Goal: Task Accomplishment & Management: Complete application form

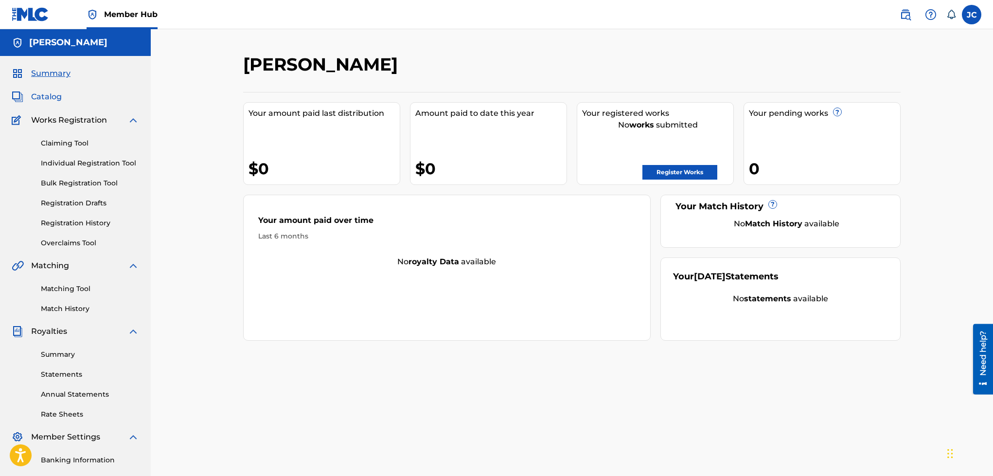
click at [48, 96] on span "Catalog" at bounding box center [46, 97] width 31 height 12
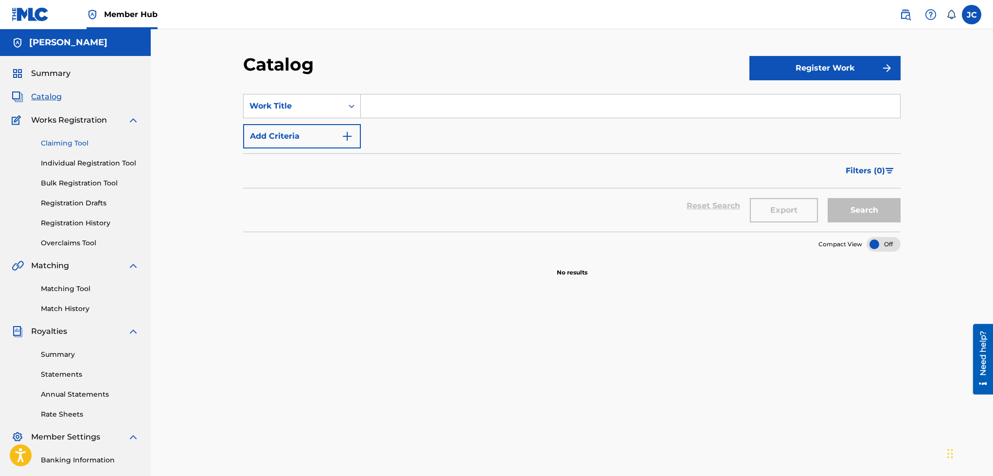
click at [54, 143] on link "Claiming Tool" at bounding box center [90, 143] width 98 height 10
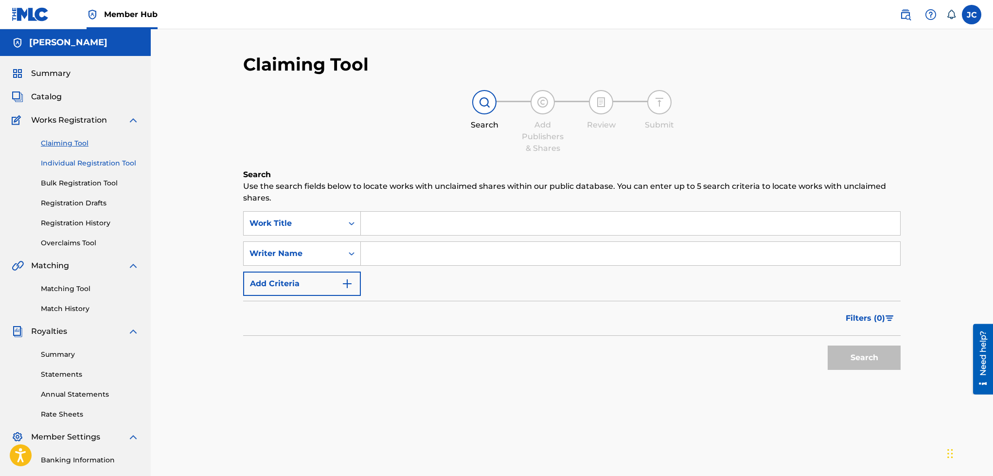
click at [56, 161] on link "Individual Registration Tool" at bounding box center [90, 163] width 98 height 10
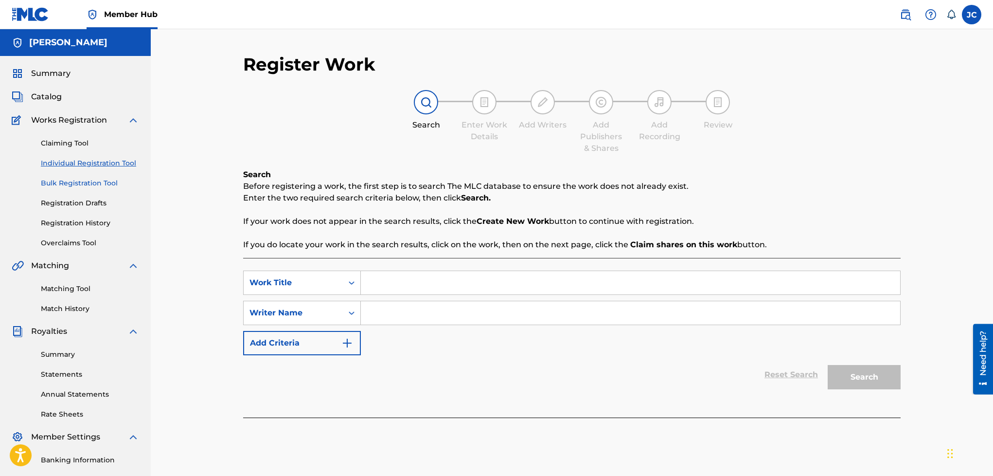
click at [55, 180] on link "Bulk Registration Tool" at bounding box center [90, 183] width 98 height 10
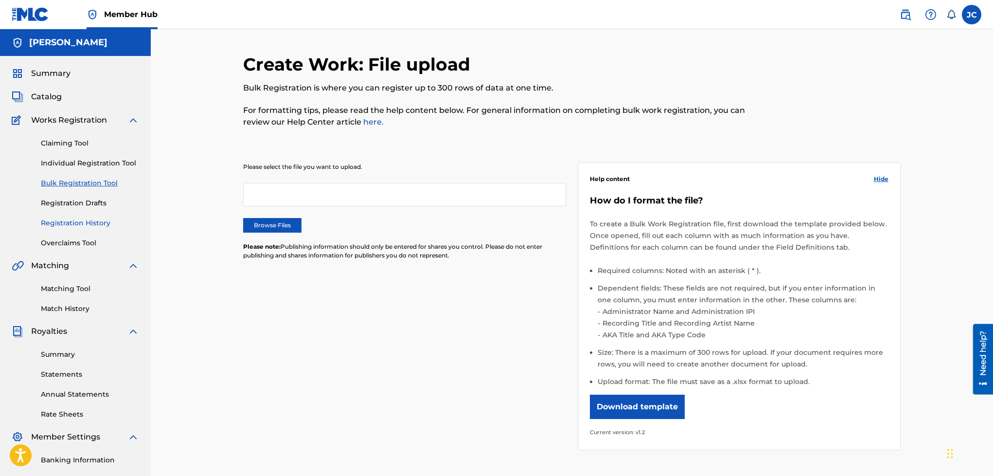
click at [53, 219] on link "Registration History" at bounding box center [90, 223] width 98 height 10
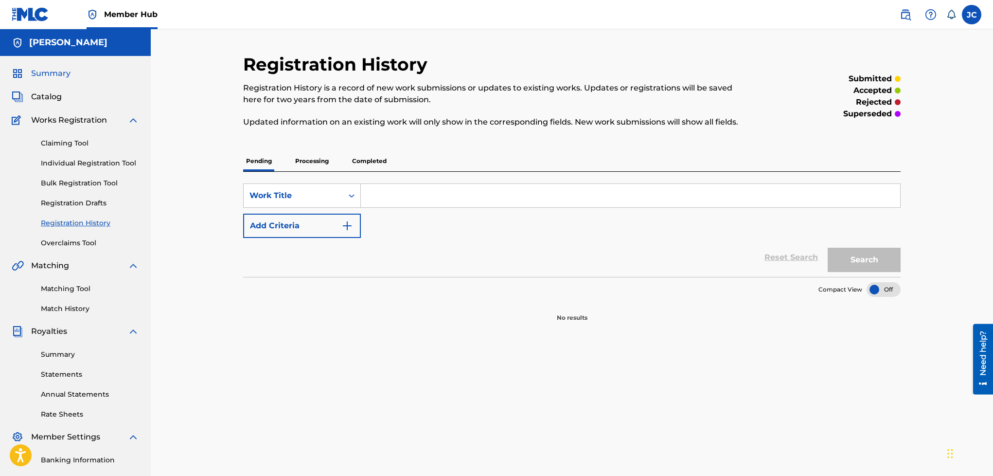
click at [51, 73] on span "Summary" at bounding box center [50, 74] width 39 height 12
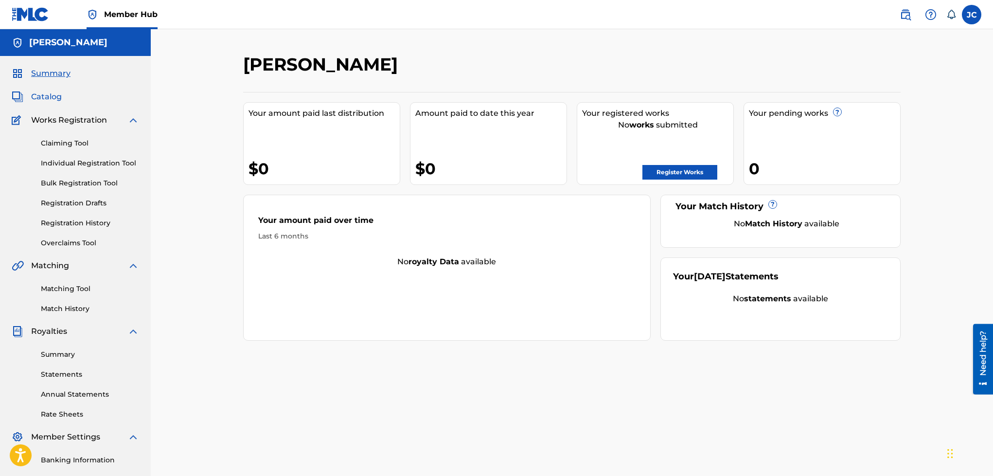
click at [48, 101] on span "Catalog" at bounding box center [46, 97] width 31 height 12
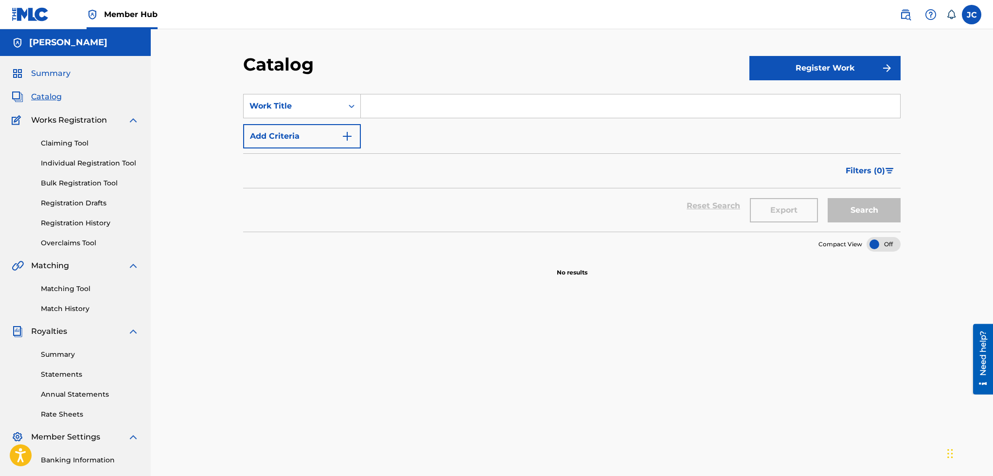
click at [46, 78] on span "Summary" at bounding box center [50, 74] width 39 height 12
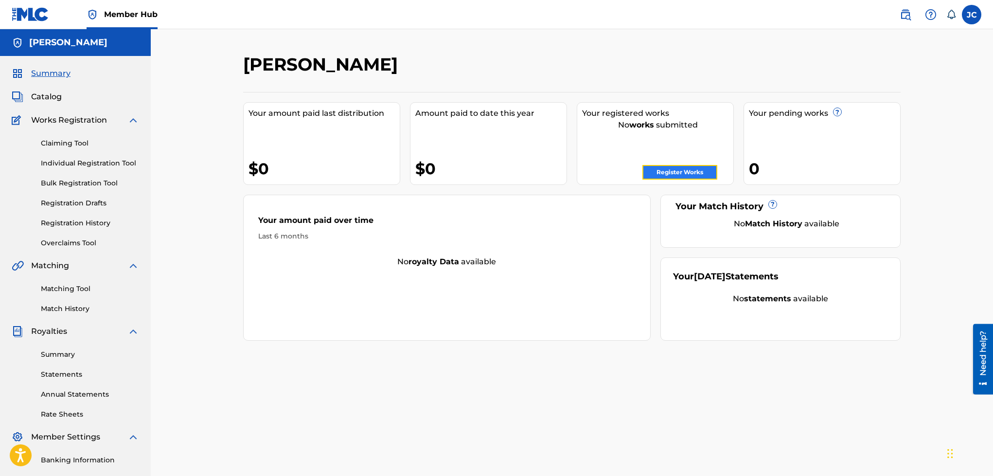
click at [707, 172] on link "Register Works" at bounding box center [679, 172] width 75 height 15
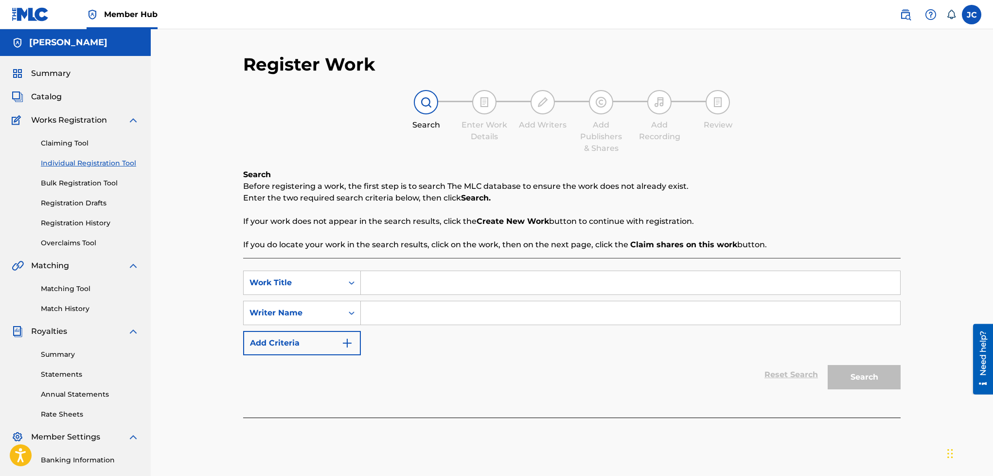
click at [496, 287] on input "Search Form" at bounding box center [630, 282] width 539 height 23
type input "Cuanto Valgo?"
click at [470, 315] on input "Search Form" at bounding box center [630, 312] width 539 height 23
type input "[PERSON_NAME]"
click at [845, 372] on button "Search" at bounding box center [864, 377] width 73 height 24
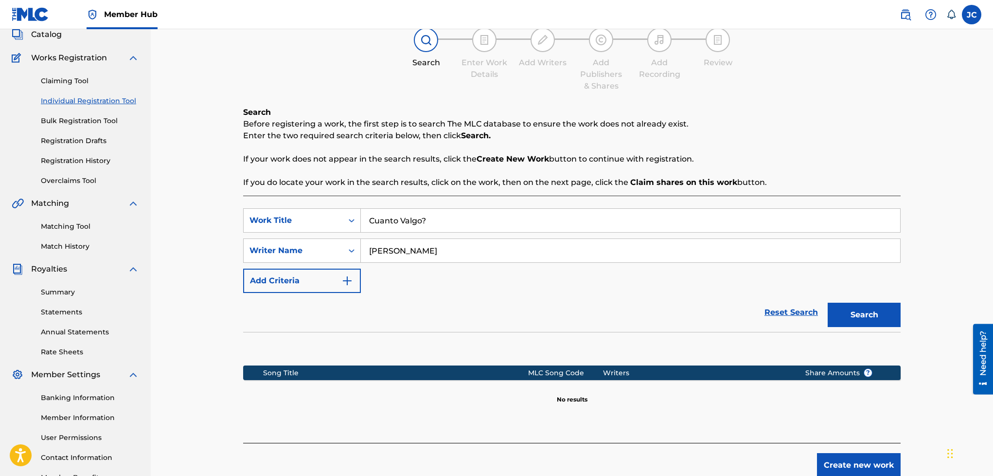
scroll to position [123, 0]
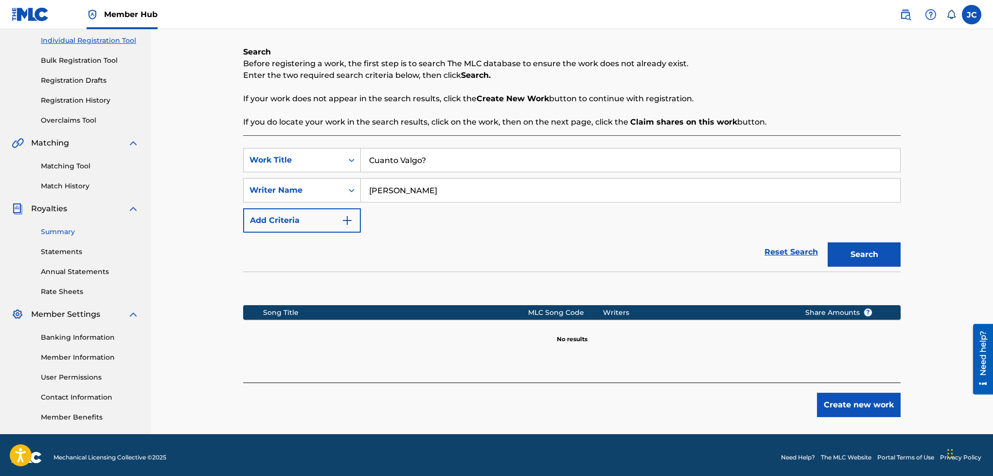
click at [66, 235] on link "Summary" at bounding box center [90, 232] width 98 height 10
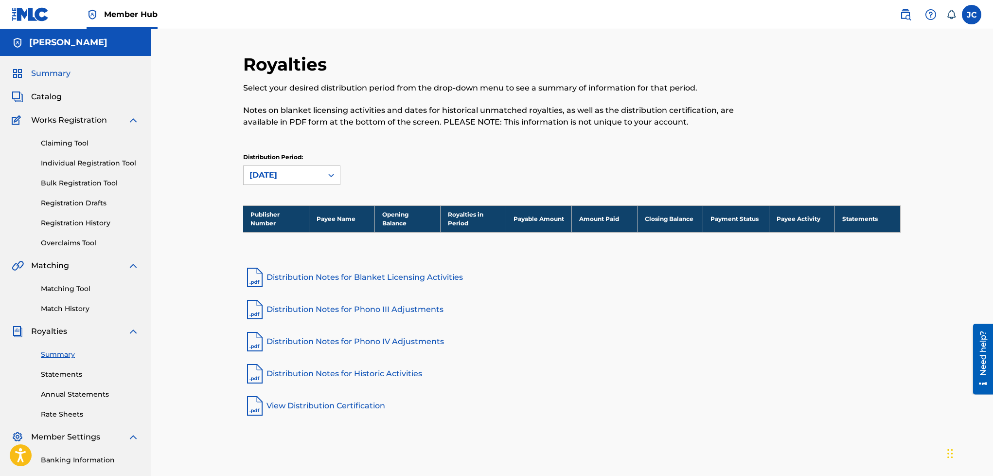
click at [53, 76] on span "Summary" at bounding box center [50, 74] width 39 height 12
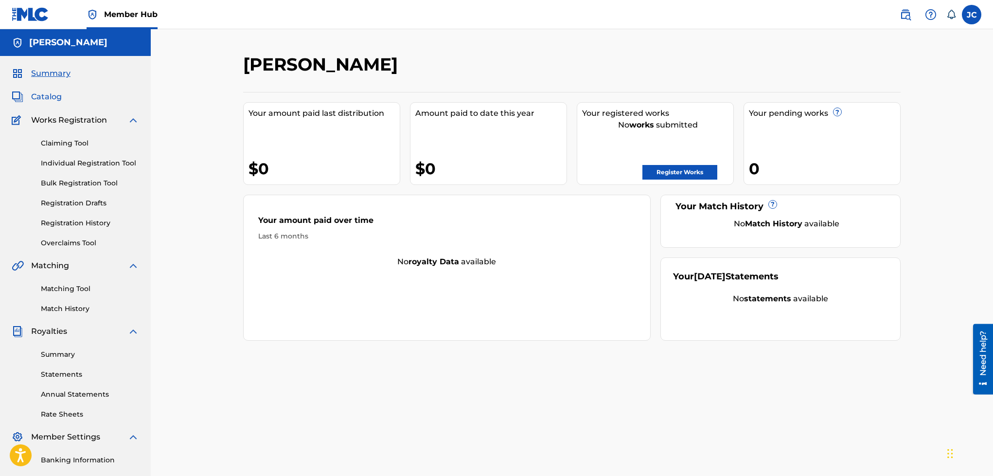
click at [47, 94] on span "Catalog" at bounding box center [46, 97] width 31 height 12
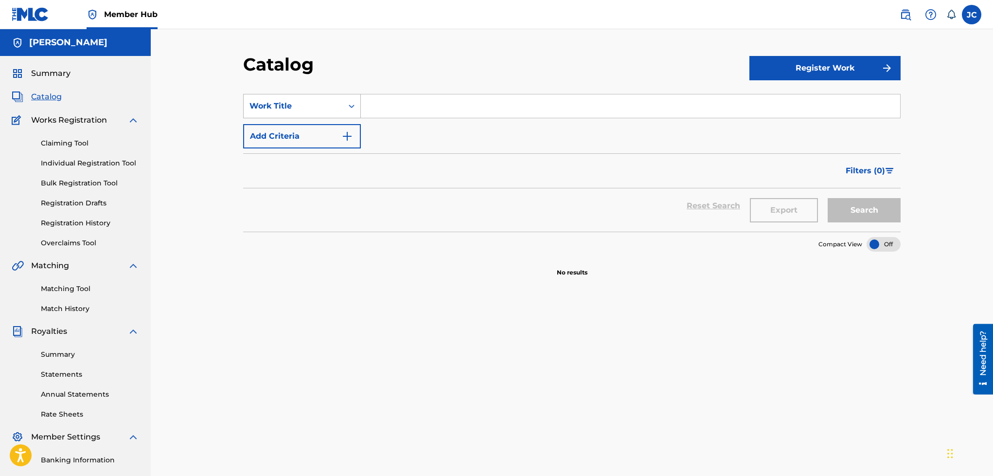
click at [351, 106] on icon "Search Form" at bounding box center [352, 106] width 10 height 10
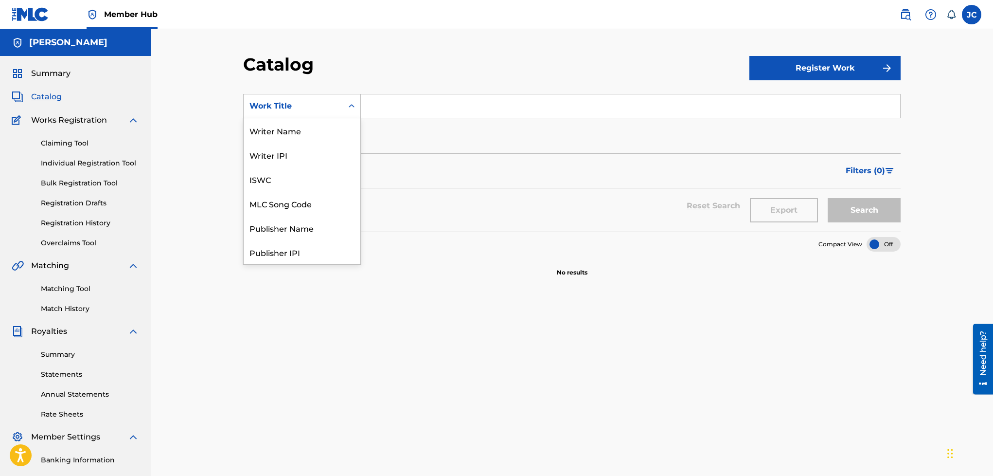
click at [404, 100] on input "Search Form" at bounding box center [630, 105] width 539 height 23
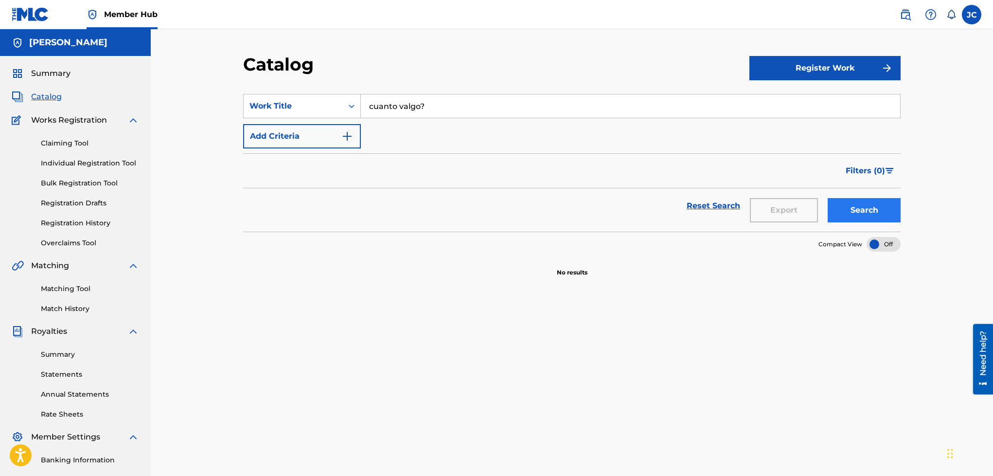
type input "cuanto valgo?"
click at [850, 216] on button "Search" at bounding box center [864, 210] width 73 height 24
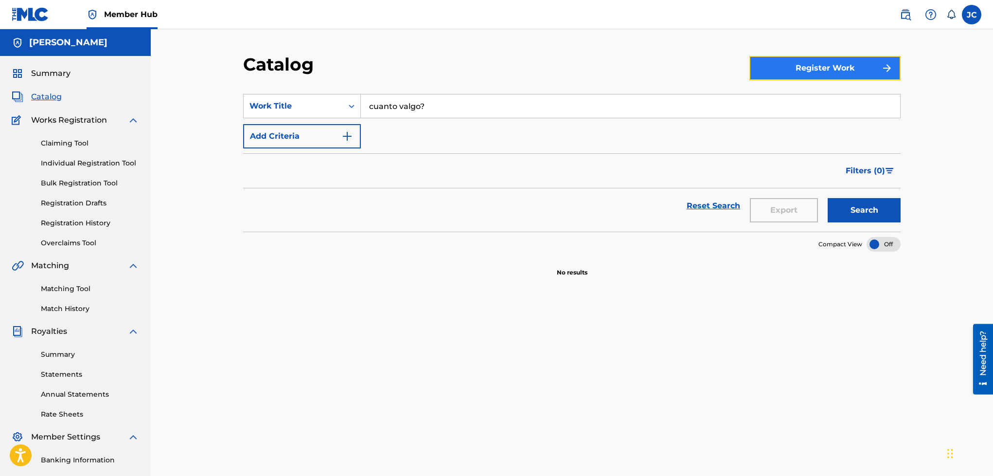
click at [841, 57] on button "Register Work" at bounding box center [824, 68] width 151 height 24
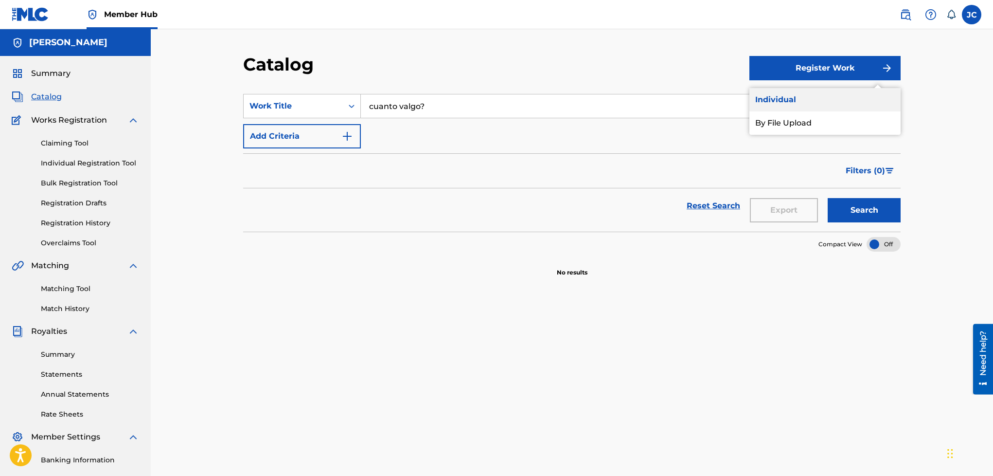
click at [797, 90] on link "Individual" at bounding box center [824, 99] width 151 height 23
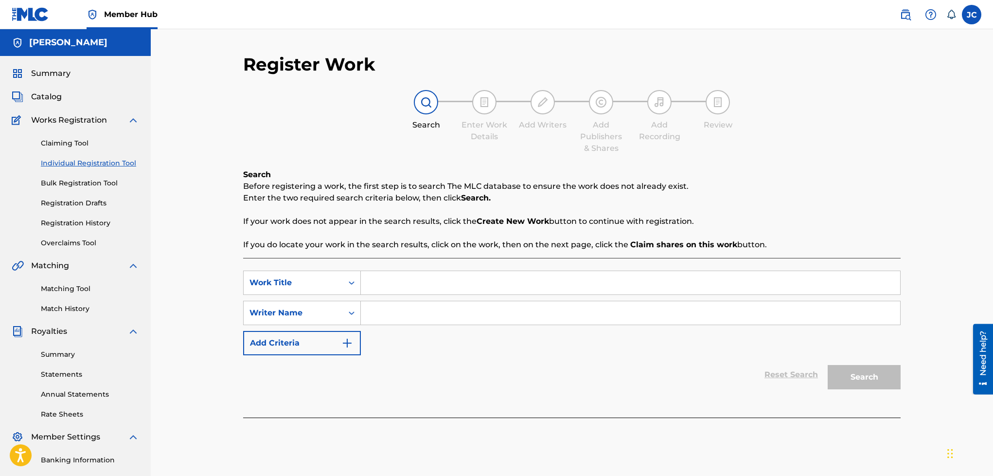
click at [546, 286] on input "Search Form" at bounding box center [630, 282] width 539 height 23
type input "Cuanto Valgo?"
click at [514, 317] on input "Search Form" at bounding box center [630, 312] width 539 height 23
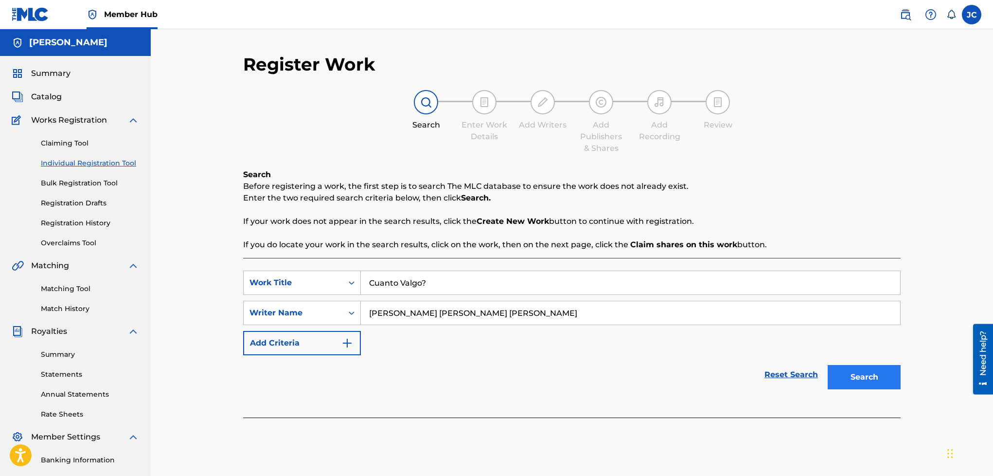
type input "[PERSON_NAME] [PERSON_NAME] [PERSON_NAME]"
click at [848, 377] on button "Search" at bounding box center [864, 377] width 73 height 24
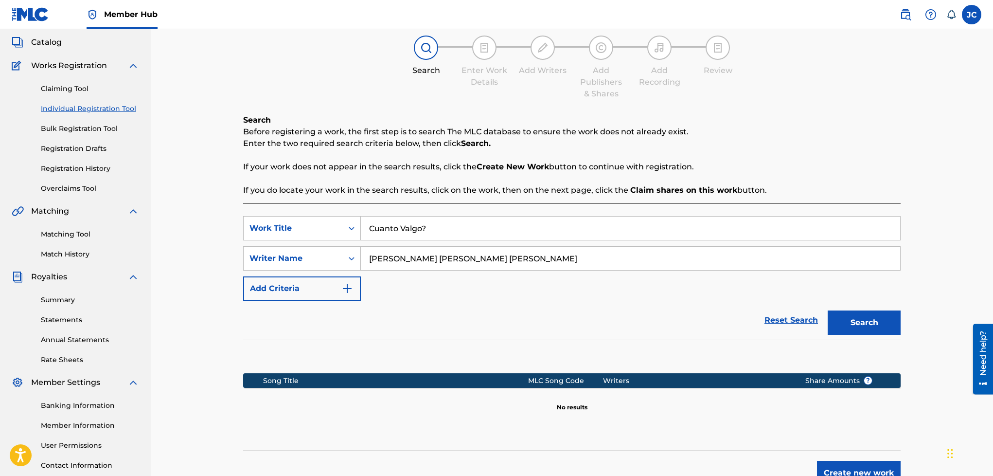
scroll to position [84, 0]
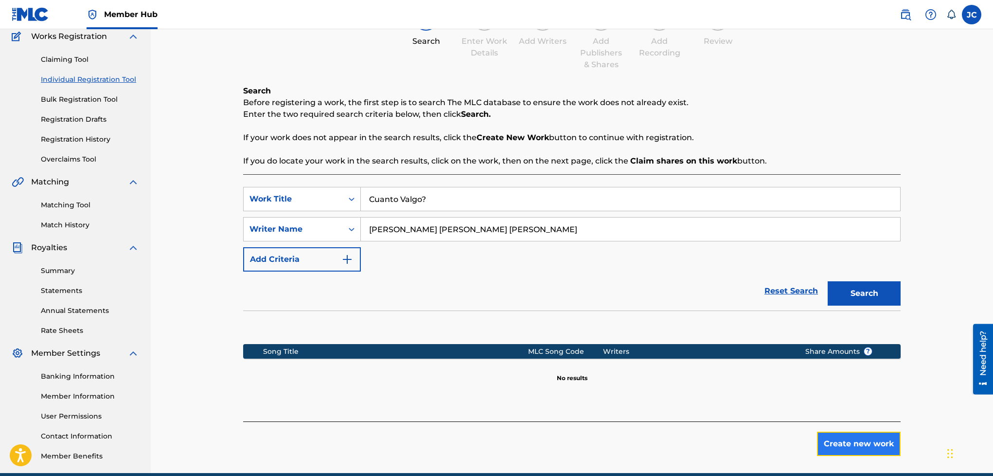
click at [841, 449] on button "Create new work" at bounding box center [859, 443] width 84 height 24
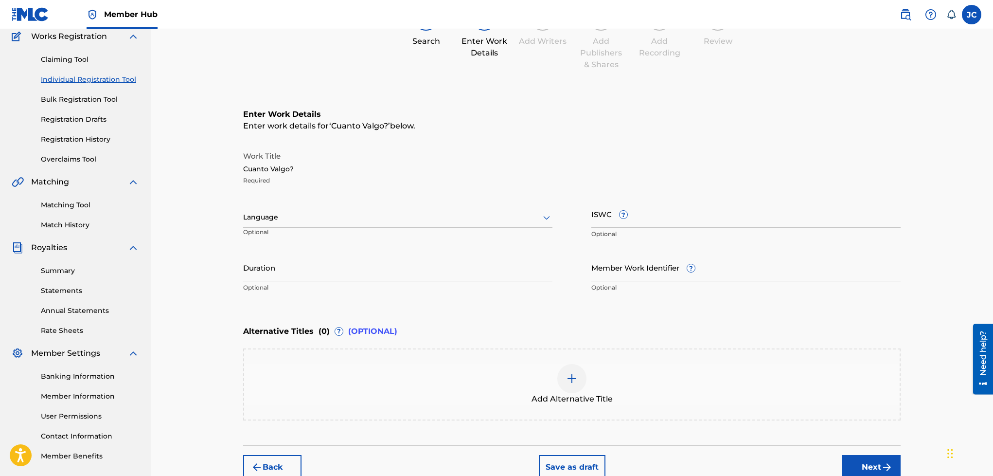
click at [349, 217] on div at bounding box center [397, 217] width 309 height 12
click at [324, 260] on div "Spanish" at bounding box center [398, 260] width 308 height 22
click at [319, 266] on input "Duration" at bounding box center [397, 267] width 309 height 28
click at [515, 303] on div "Enter Work Details Enter work details for ‘ Cuanto Valgo? ’ below. Work Title C…" at bounding box center [571, 202] width 657 height 235
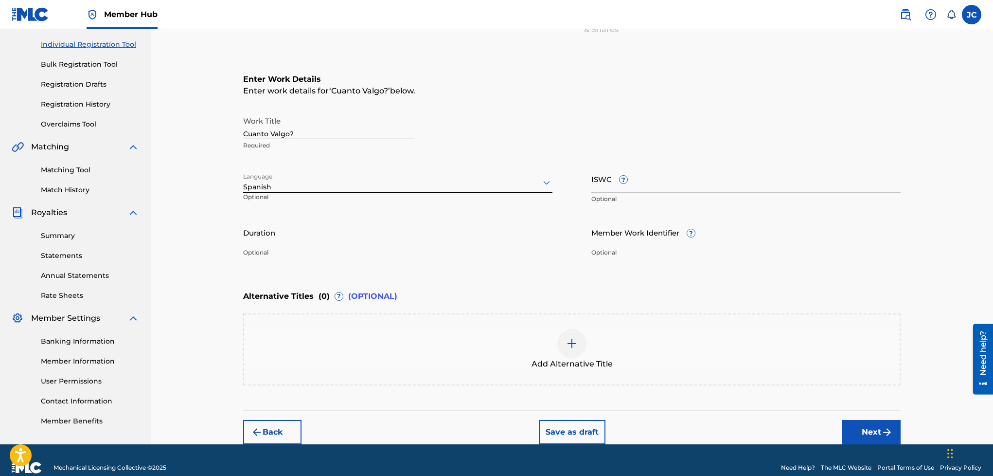
scroll to position [134, 0]
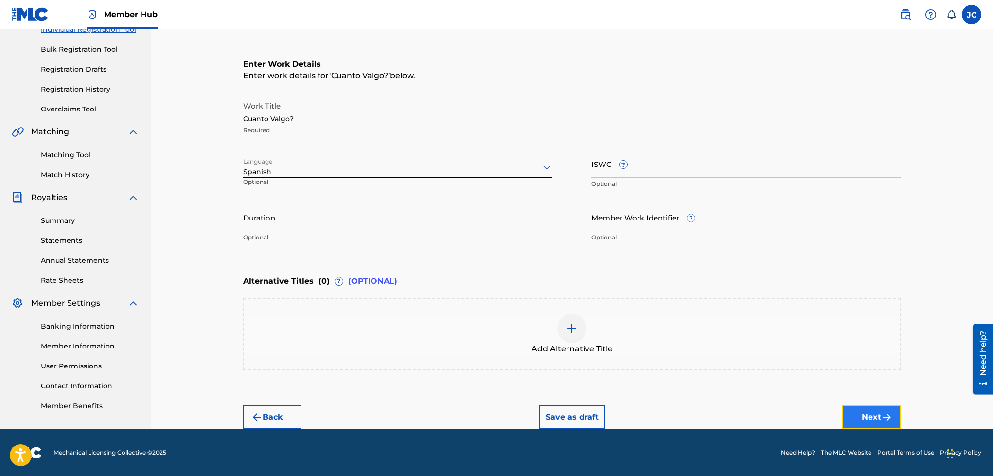
click at [883, 411] on img "submit" at bounding box center [887, 417] width 12 height 12
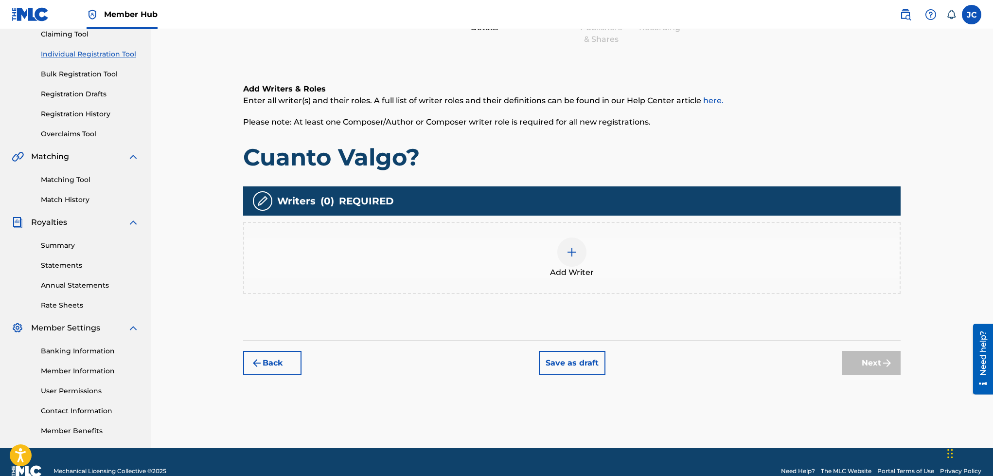
scroll to position [44, 0]
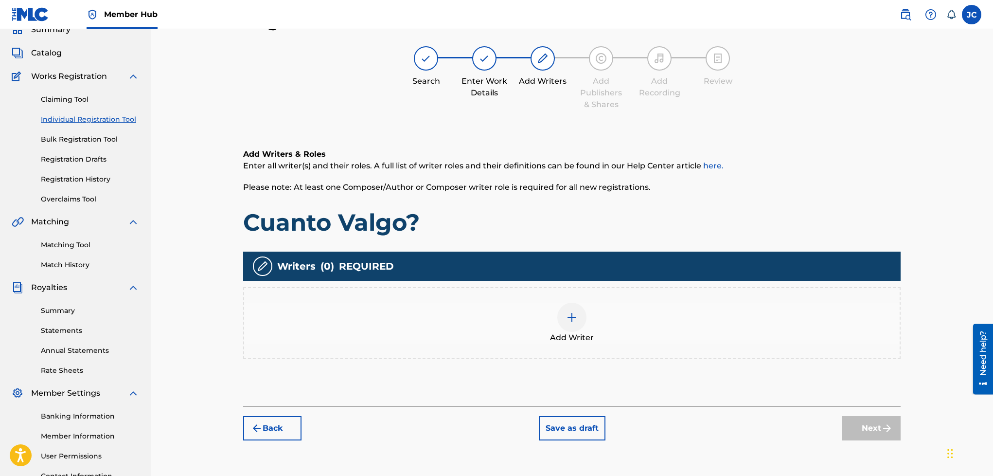
click at [564, 332] on span "Add Writer" at bounding box center [572, 338] width 44 height 12
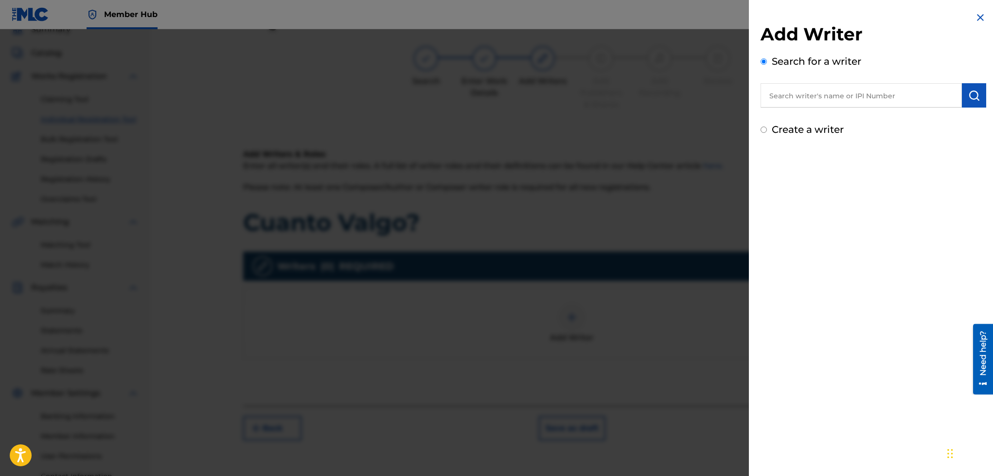
click at [768, 126] on div "Create a writer" at bounding box center [873, 129] width 226 height 15
click at [767, 132] on div "Create a writer" at bounding box center [873, 129] width 226 height 15
click at [762, 131] on input "Create a writer" at bounding box center [763, 129] width 6 height 6
radio input "false"
radio input "true"
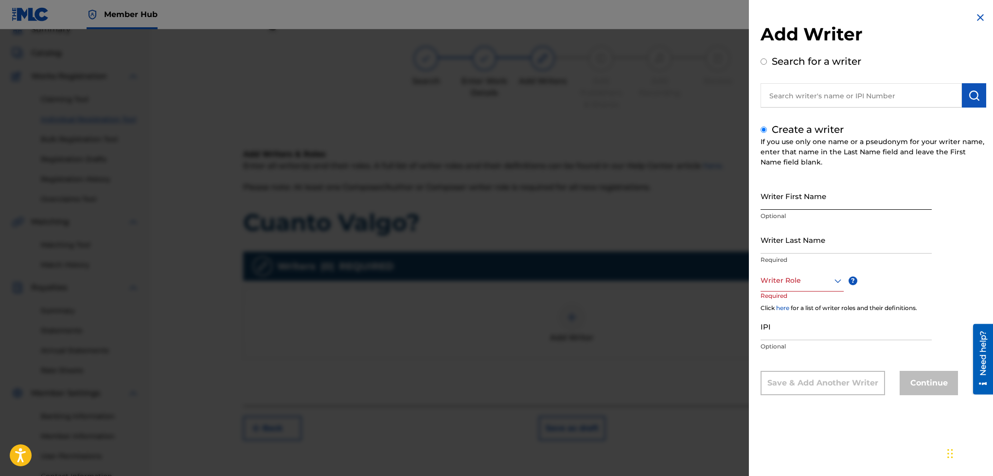
click at [811, 190] on input "Writer First Name" at bounding box center [845, 196] width 171 height 28
type input "[PERSON_NAME]"
click at [811, 238] on input "Writer Last Name" at bounding box center [845, 240] width 171 height 28
type input "Ignacio Carrizo"
click at [781, 271] on div "Writer Role" at bounding box center [801, 280] width 83 height 22
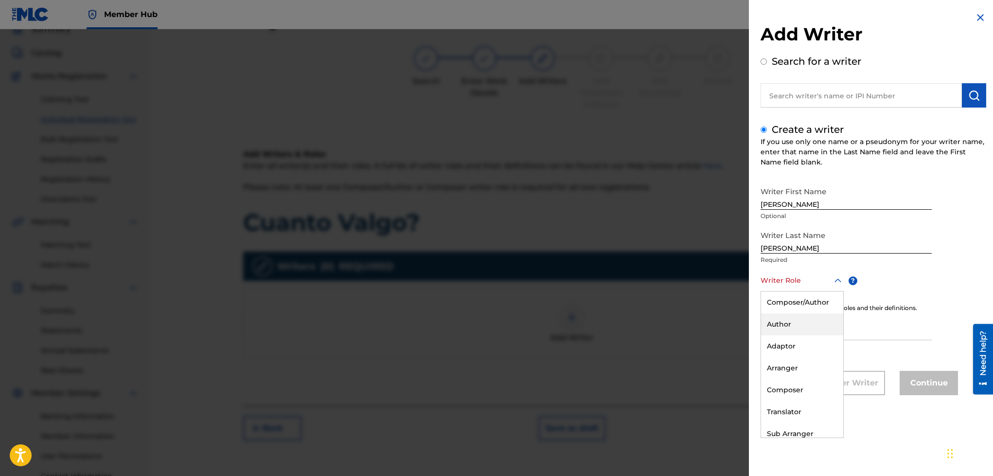
click at [792, 323] on div "Author" at bounding box center [802, 324] width 82 height 22
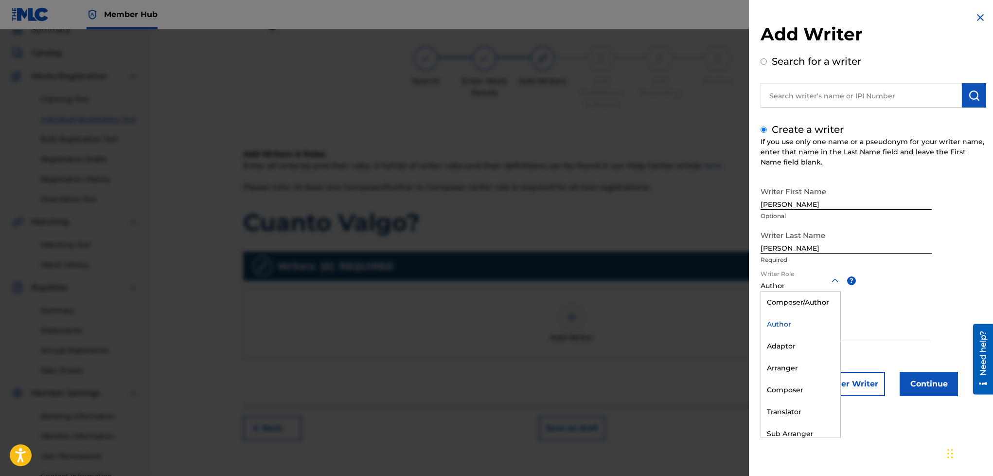
click at [814, 285] on div at bounding box center [800, 280] width 80 height 12
click at [802, 301] on div "Composer/Author" at bounding box center [800, 302] width 79 height 22
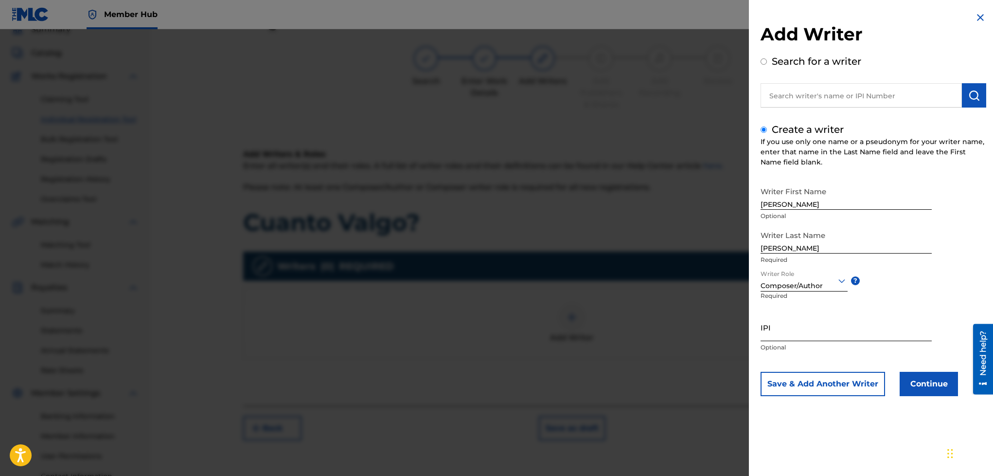
click at [800, 336] on input "IPI" at bounding box center [845, 327] width 171 height 28
click at [817, 385] on button "Save & Add Another Writer" at bounding box center [822, 383] width 124 height 24
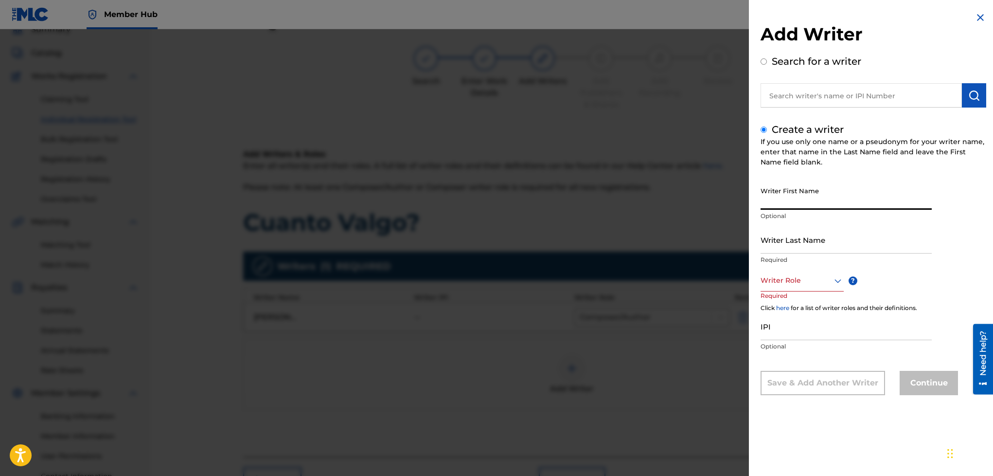
click at [798, 198] on input "Writer First Name" at bounding box center [845, 196] width 171 height 28
type input "Luis"
click at [784, 240] on input "Writer Last Name" at bounding box center [845, 240] width 171 height 28
type input "Ezequiel Fernandez"
click at [795, 279] on div at bounding box center [801, 280] width 83 height 12
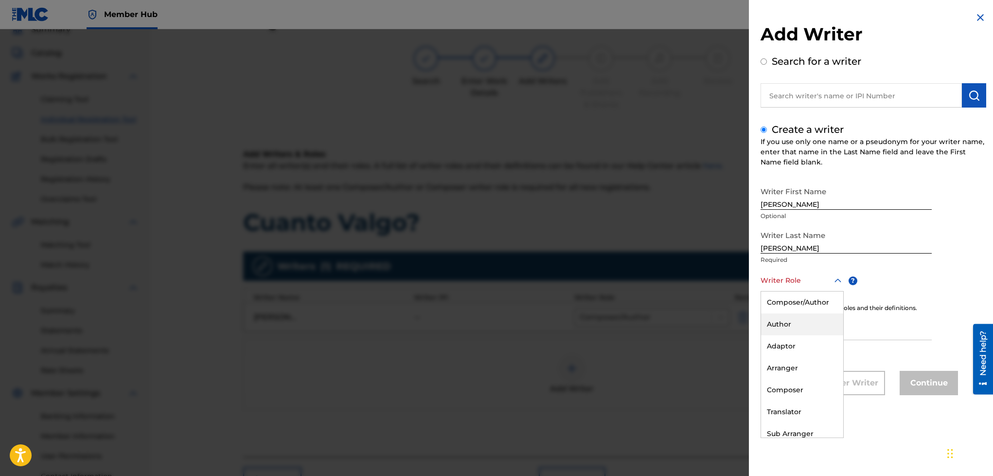
click at [781, 316] on div "Author" at bounding box center [802, 324] width 82 height 22
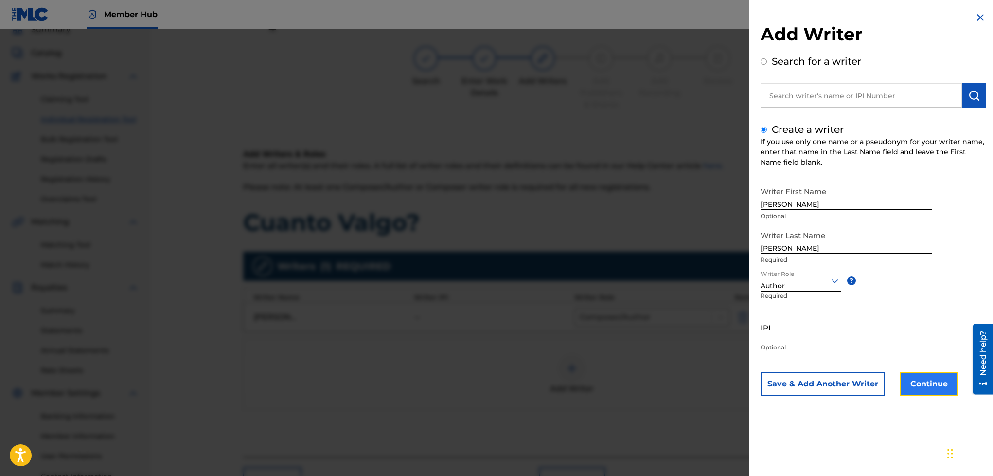
click at [931, 386] on button "Continue" at bounding box center [929, 383] width 58 height 24
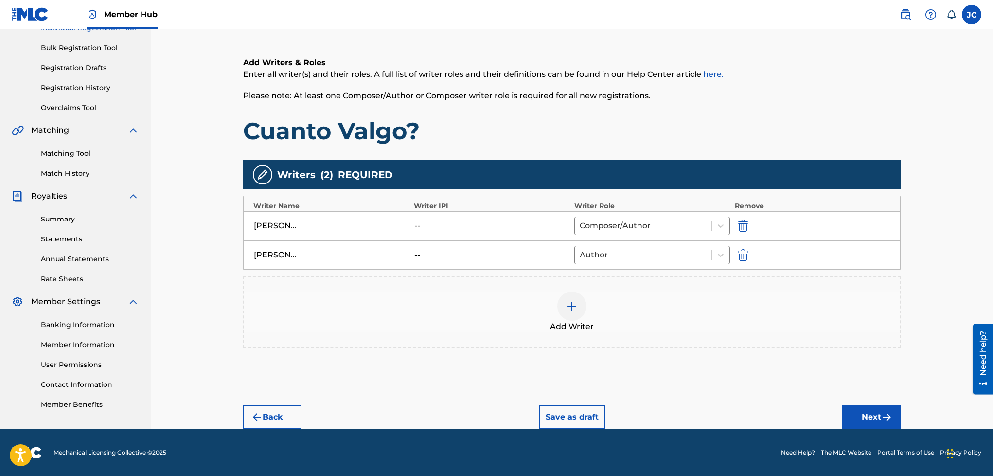
scroll to position [141, 0]
click at [858, 409] on button "Next" at bounding box center [871, 417] width 58 height 24
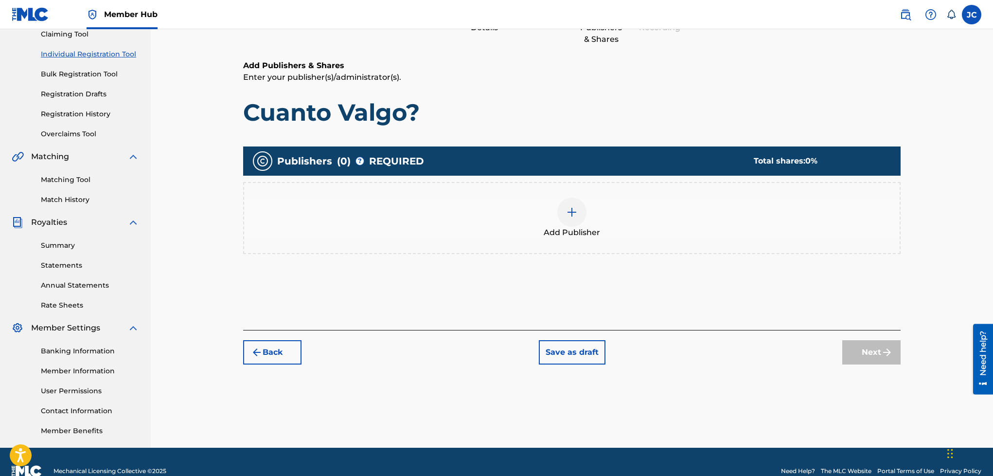
scroll to position [44, 0]
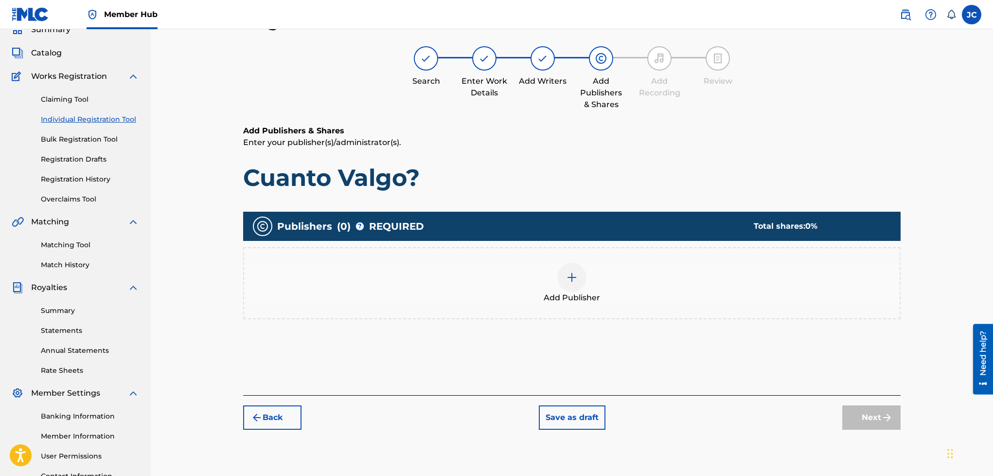
click at [559, 281] on div at bounding box center [571, 277] width 29 height 29
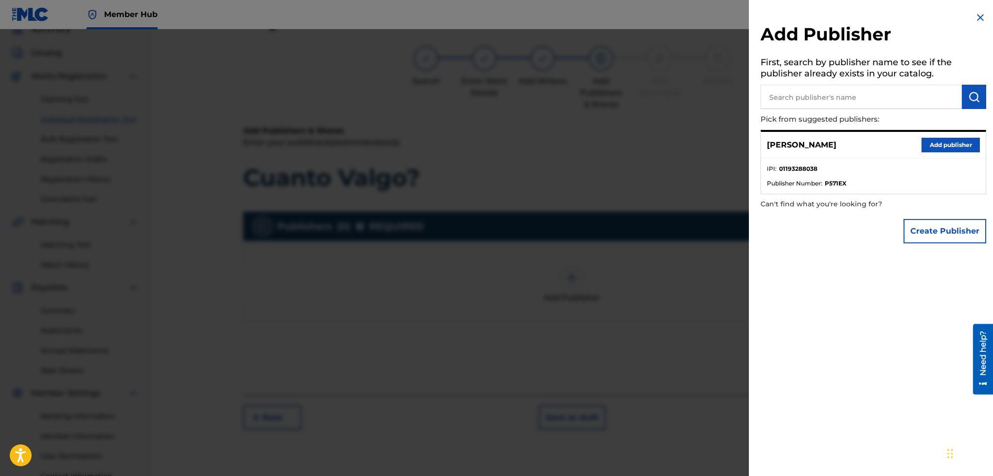
click at [787, 97] on input "text" at bounding box center [860, 97] width 201 height 24
type input "Wan D"
click at [935, 232] on button "Create Publisher" at bounding box center [944, 231] width 83 height 24
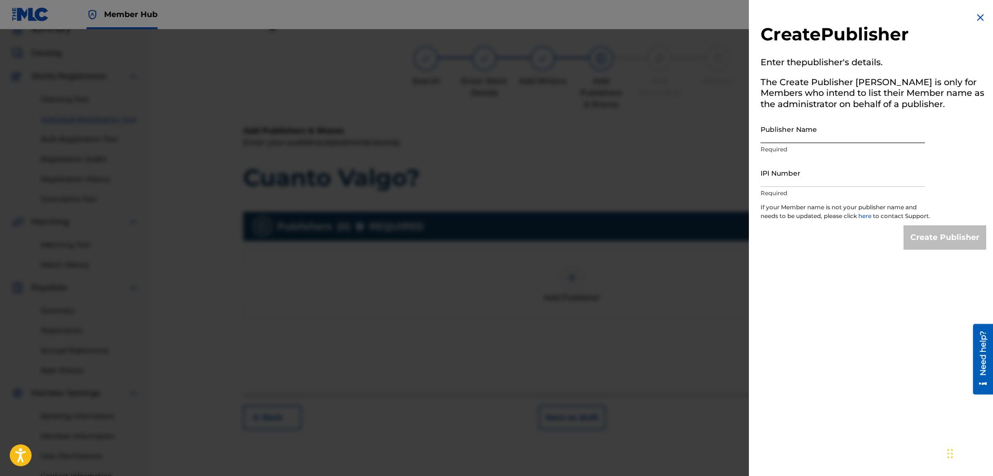
click at [807, 132] on input "Publisher Name" at bounding box center [842, 129] width 164 height 28
type input "Wan Sound Records"
click at [829, 173] on input "IPI Number" at bounding box center [842, 173] width 164 height 28
type input "01193288038"
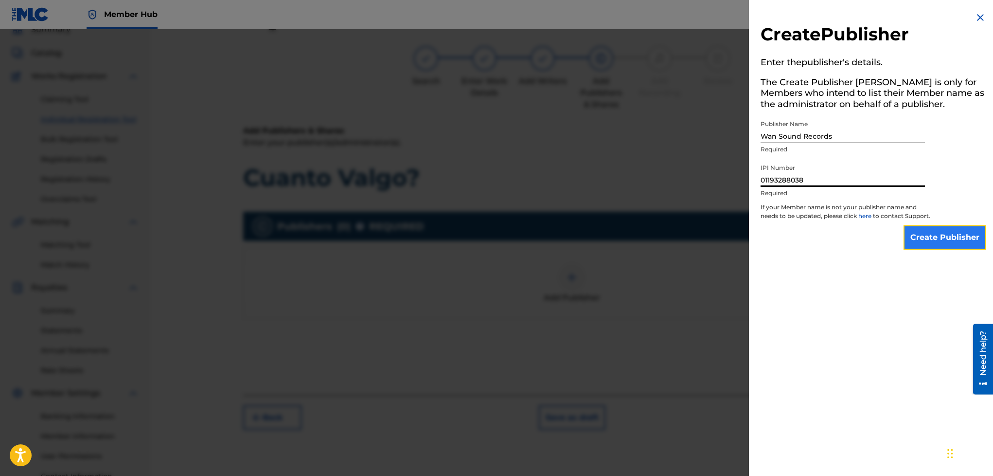
click at [950, 249] on input "Create Publisher" at bounding box center [944, 237] width 83 height 24
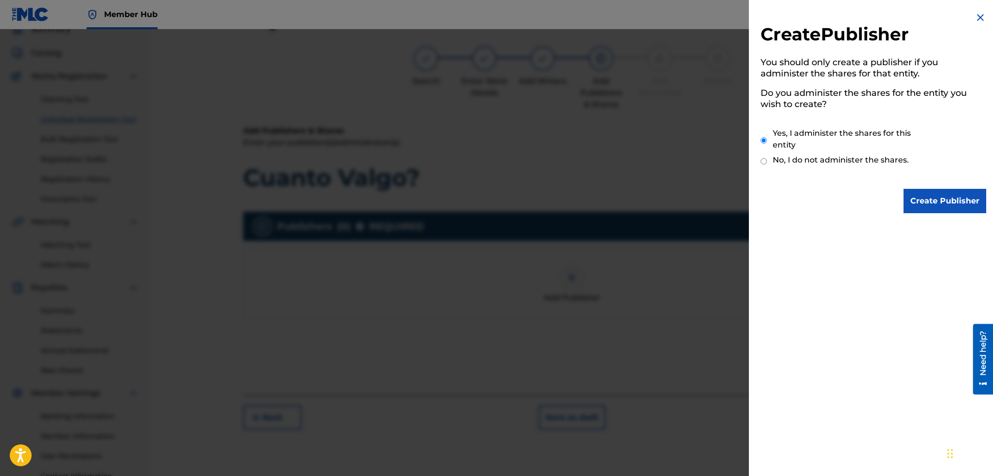
click at [826, 154] on label "No, I do not administer the shares." at bounding box center [841, 160] width 136 height 12
click at [767, 157] on input "No, I do not administer the shares." at bounding box center [763, 161] width 6 height 9
radio input "true"
click at [943, 189] on input "Create Publisher" at bounding box center [944, 201] width 83 height 24
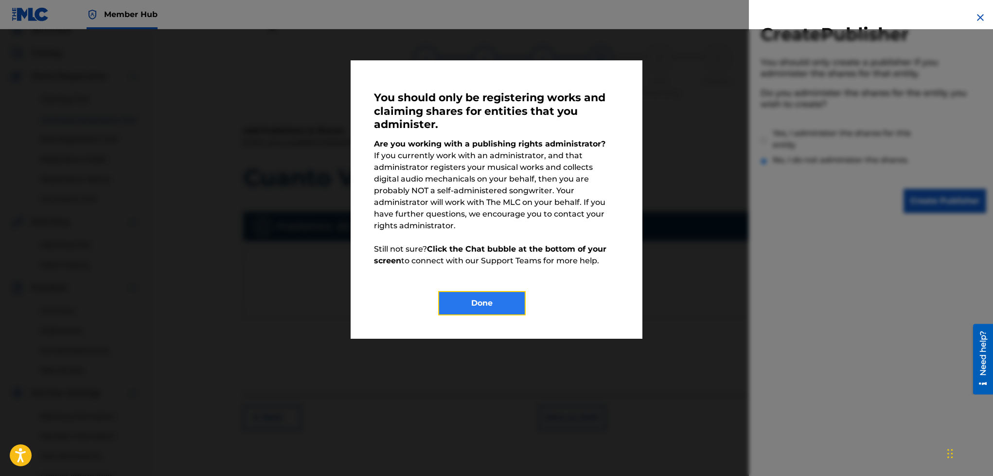
click at [473, 291] on button "Done" at bounding box center [482, 303] width 88 height 24
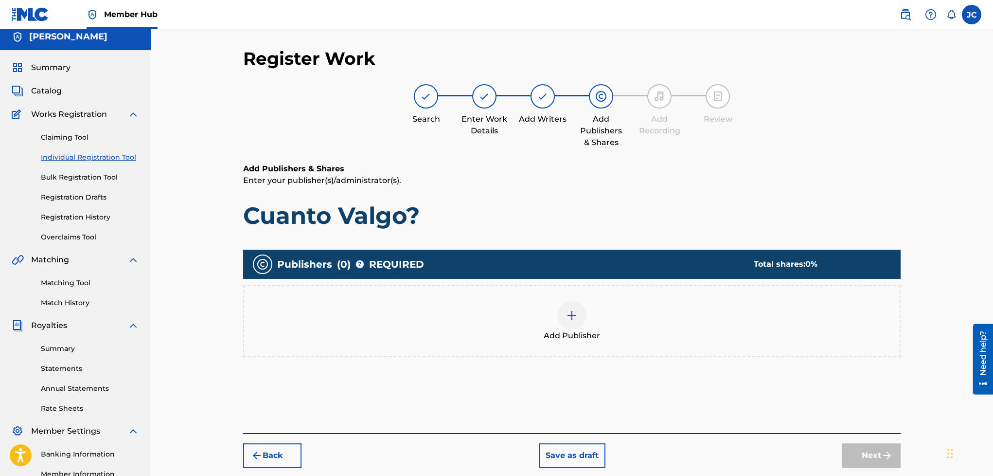
scroll to position [0, 0]
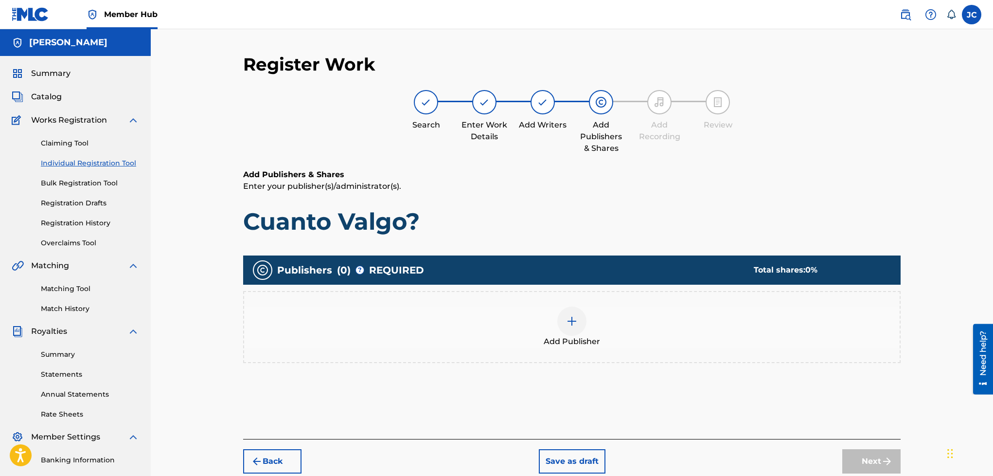
click at [572, 340] on span "Add Publisher" at bounding box center [572, 342] width 56 height 12
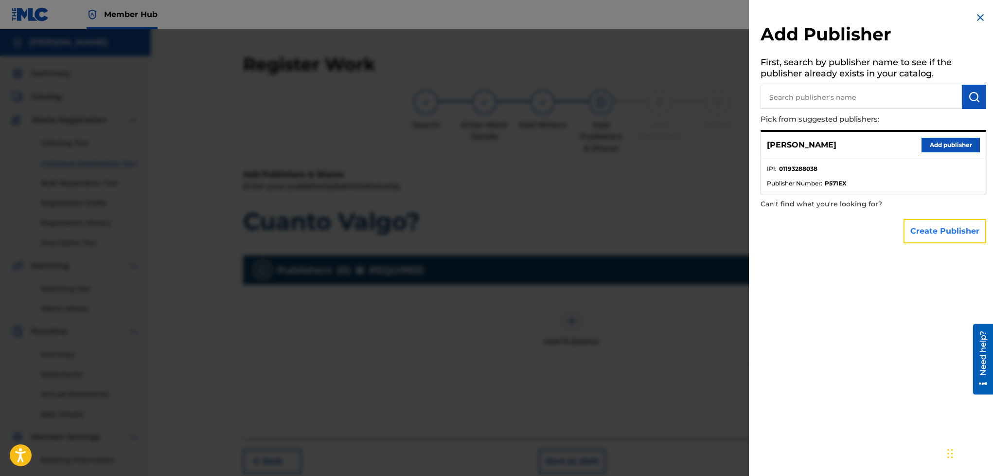
click at [937, 225] on button "Create Publisher" at bounding box center [944, 231] width 83 height 24
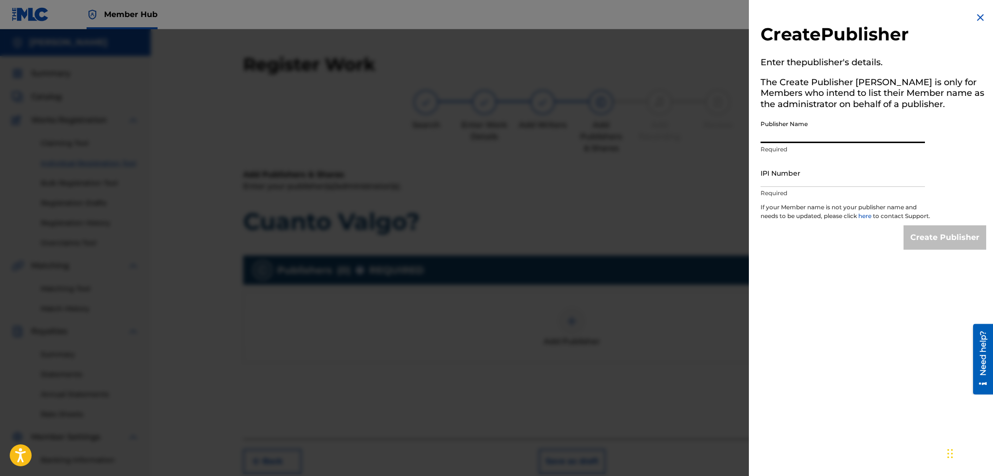
click at [783, 130] on input "Publisher Name" at bounding box center [842, 129] width 164 height 28
type input "Wan Sound Records"
click at [810, 173] on input "IPI Number" at bounding box center [842, 173] width 164 height 28
type input "01193288038"
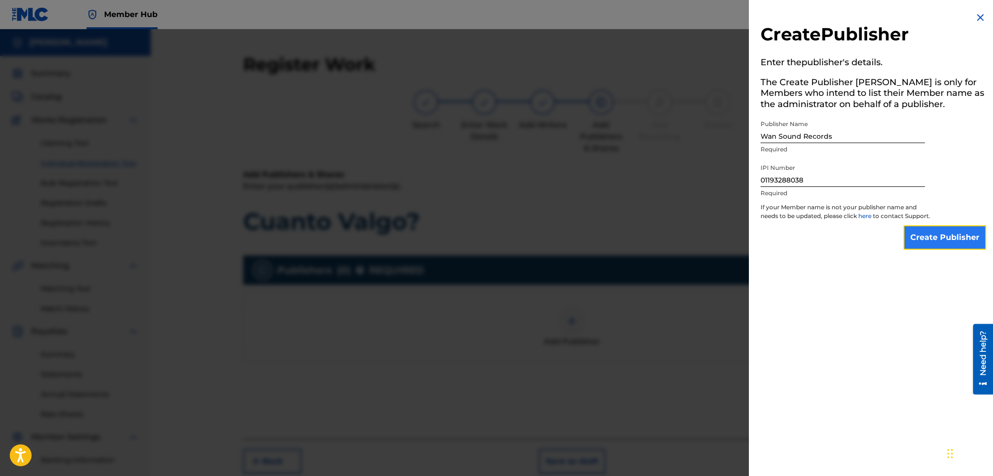
click at [919, 238] on input "Create Publisher" at bounding box center [944, 237] width 83 height 24
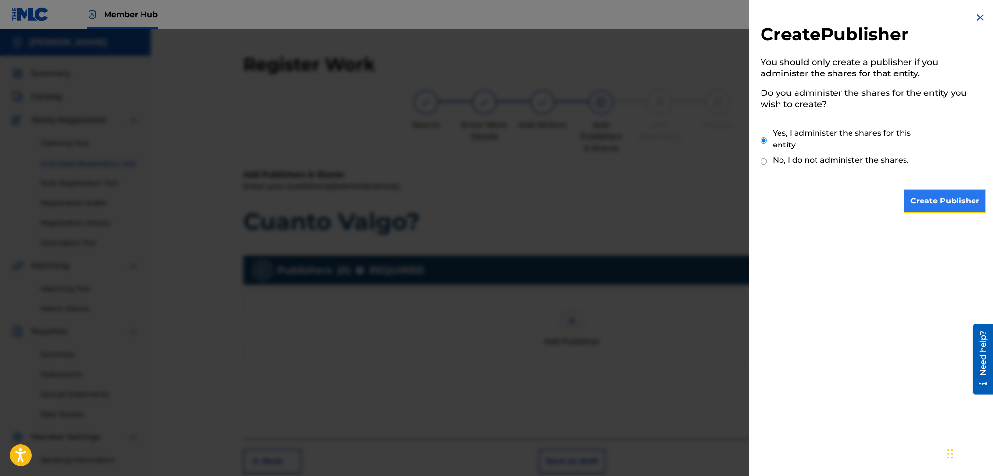
click at [932, 189] on input "Create Publisher" at bounding box center [944, 201] width 83 height 24
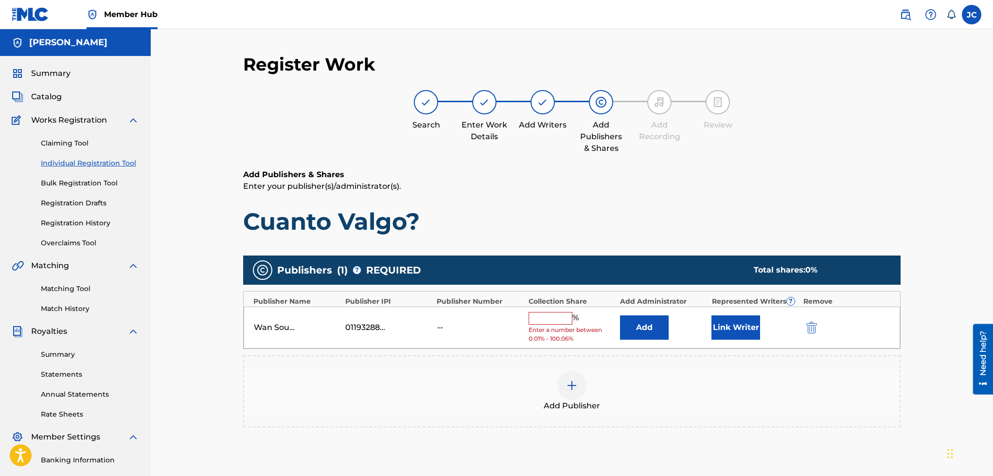
click at [541, 315] on input "text" at bounding box center [551, 318] width 44 height 13
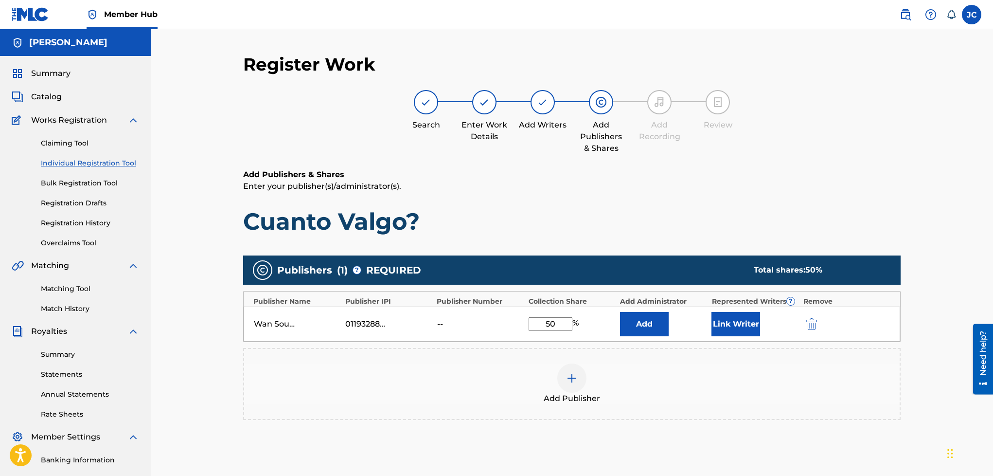
type input "50"
click at [452, 398] on div "Add Publisher" at bounding box center [571, 383] width 655 height 41
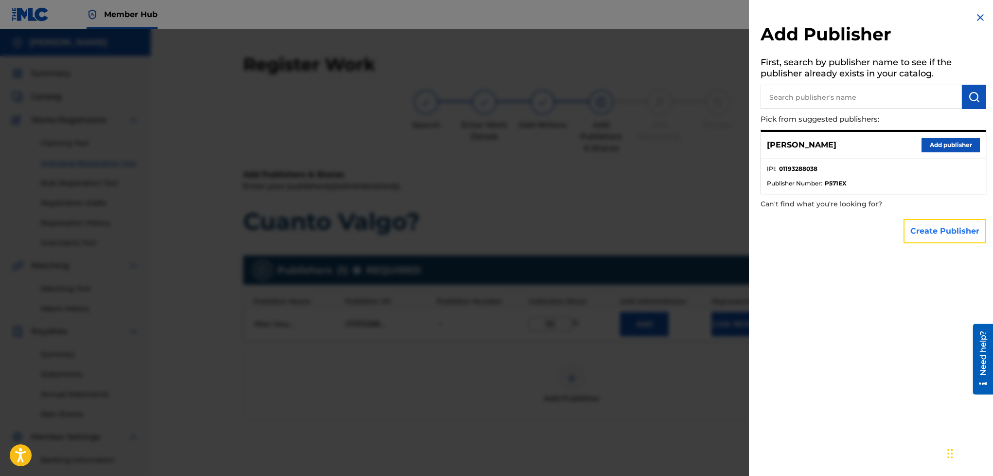
click at [903, 233] on button "Create Publisher" at bounding box center [944, 231] width 83 height 24
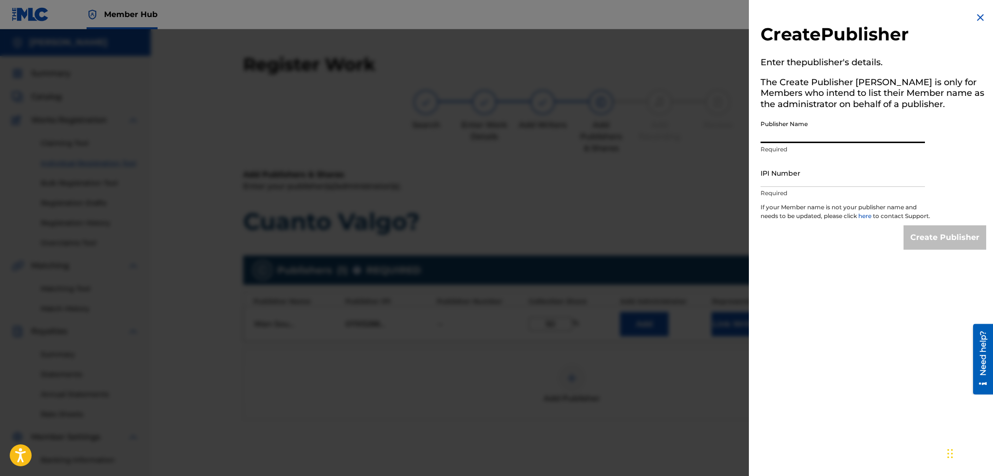
click at [870, 133] on input "Publisher Name" at bounding box center [842, 129] width 164 height 28
type input "NHL Records"
click at [846, 173] on input "IPI Number" at bounding box center [842, 173] width 164 height 28
type input "01193288038"
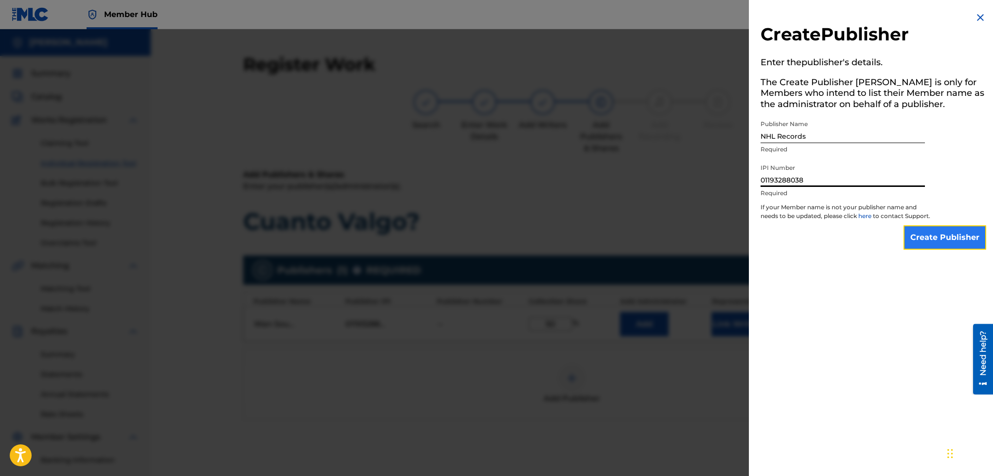
click at [914, 242] on input "Create Publisher" at bounding box center [944, 237] width 83 height 24
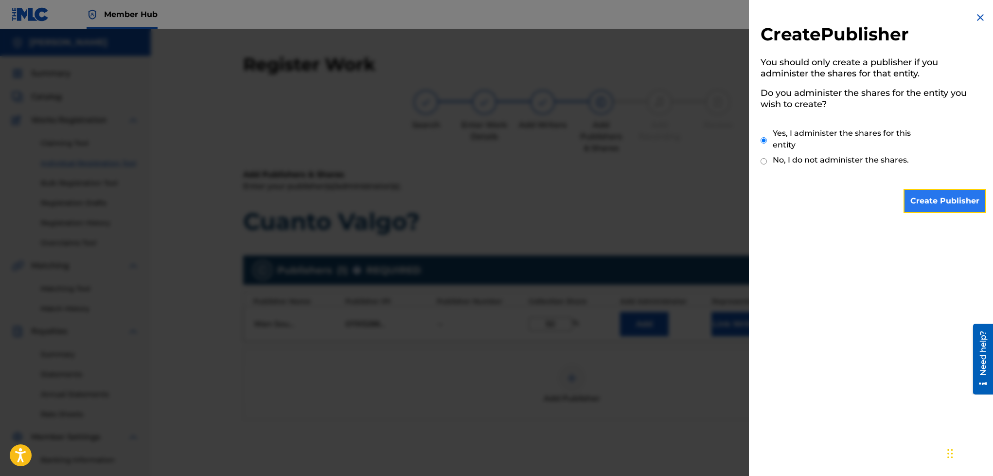
click at [930, 190] on input "Create Publisher" at bounding box center [944, 201] width 83 height 24
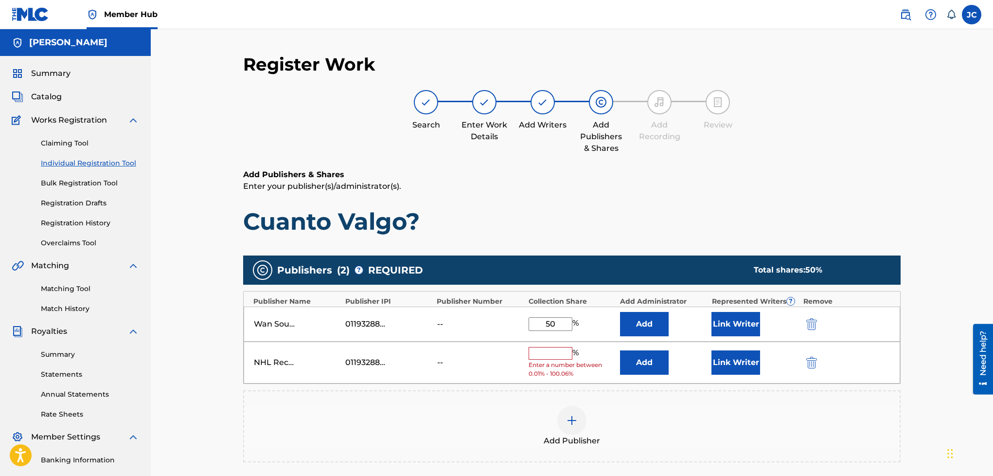
click at [543, 359] on input "text" at bounding box center [551, 353] width 44 height 13
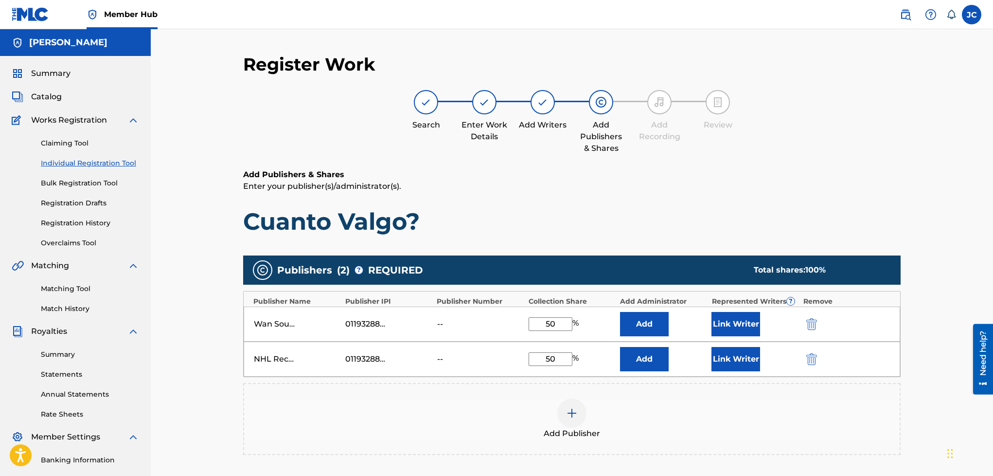
type input "50"
click at [455, 403] on div "Add Publisher" at bounding box center [571, 418] width 655 height 41
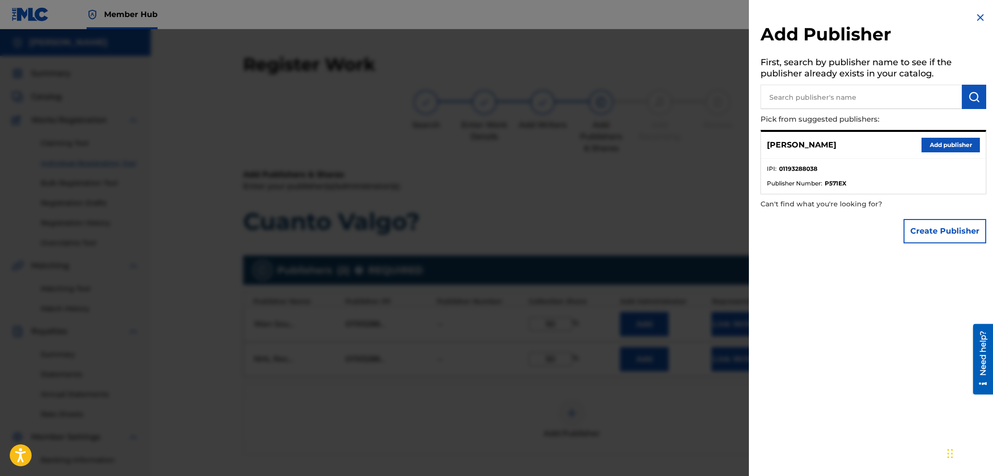
click at [974, 22] on img at bounding box center [980, 18] width 12 height 12
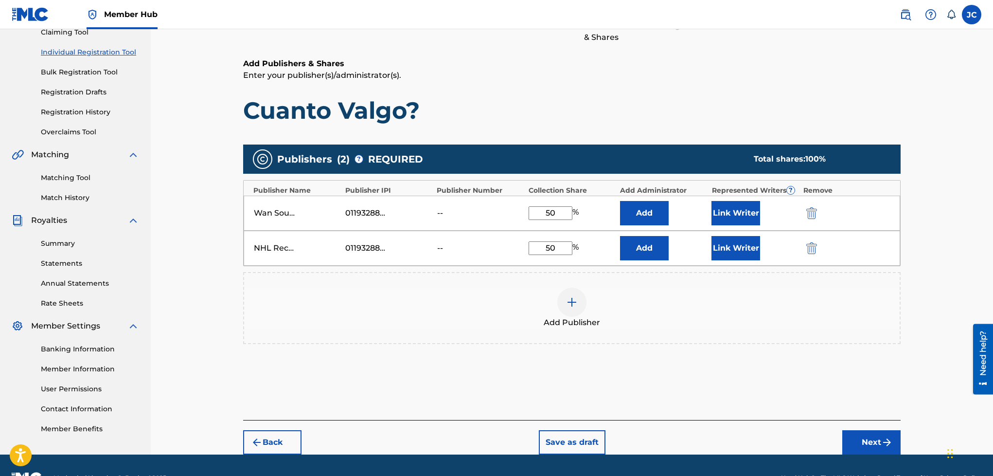
scroll to position [125, 0]
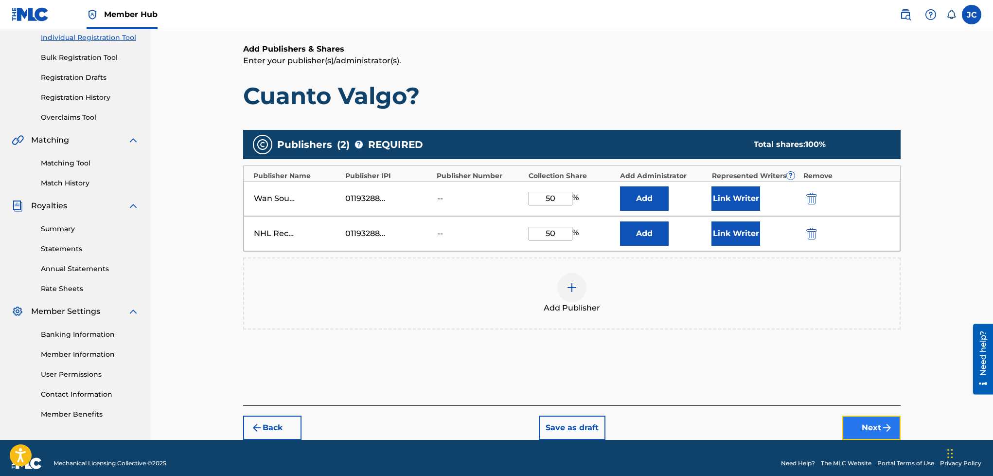
click at [895, 429] on button "Next" at bounding box center [871, 427] width 58 height 24
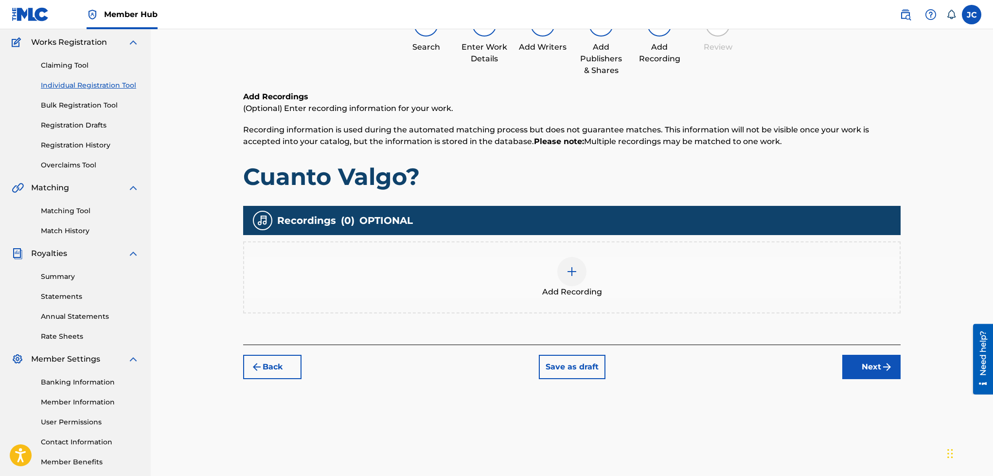
scroll to position [44, 0]
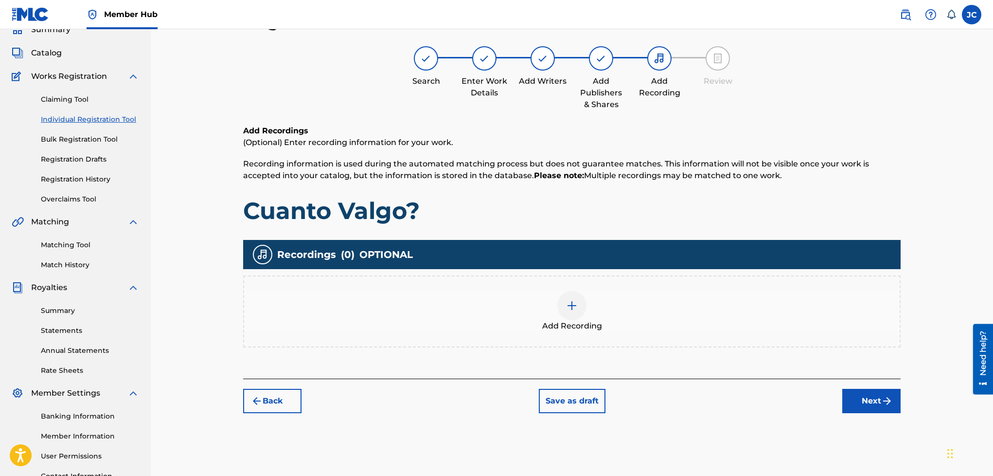
click at [594, 297] on div "Add Recording" at bounding box center [571, 311] width 655 height 41
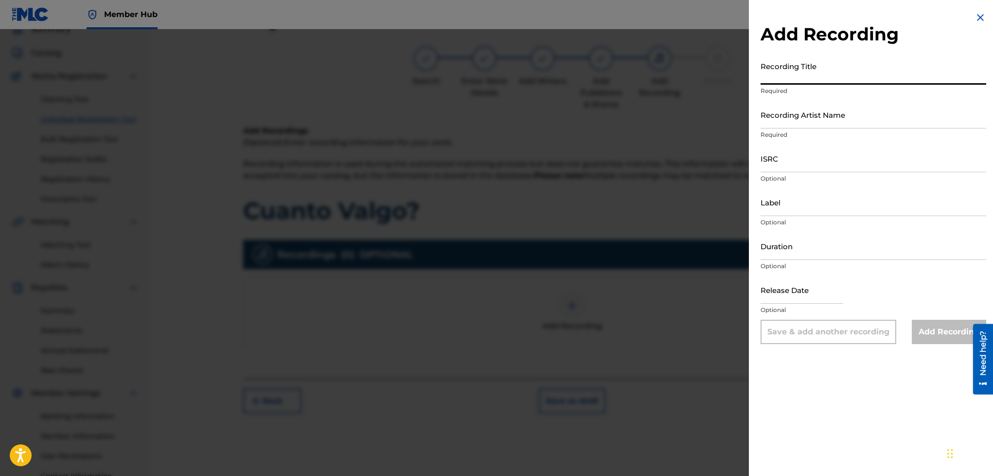
click at [818, 72] on input "Recording Title" at bounding box center [873, 71] width 226 height 28
type input "Cuanto Valgo?"
click at [813, 116] on input "Recording Artist Name" at bounding box center [873, 115] width 226 height 28
type input "DaWan, Anestesia NHL"
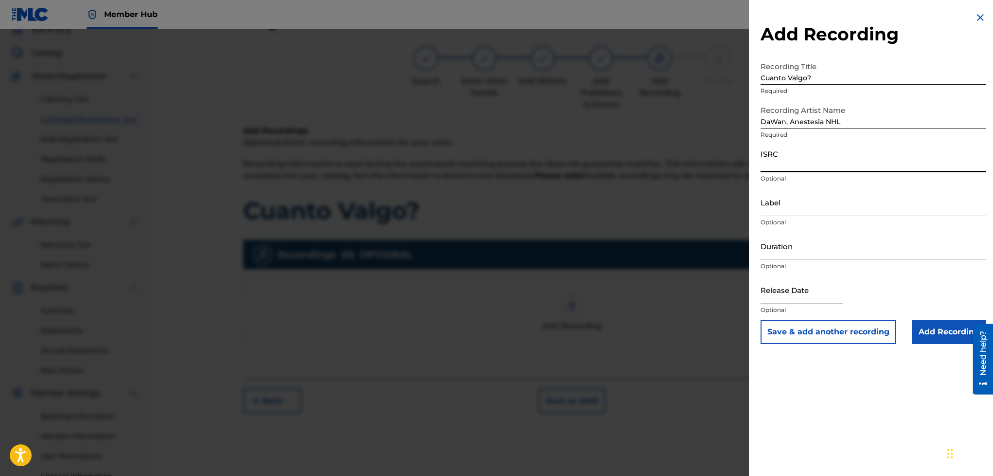
click at [824, 170] on input "ISRC" at bounding box center [873, 158] width 226 height 28
paste input "SE6SA2268952"
type input "SE6SA2268952"
click at [819, 202] on input "Label" at bounding box center [873, 202] width 226 height 28
type input "Wan Sound Records, NHL Records"
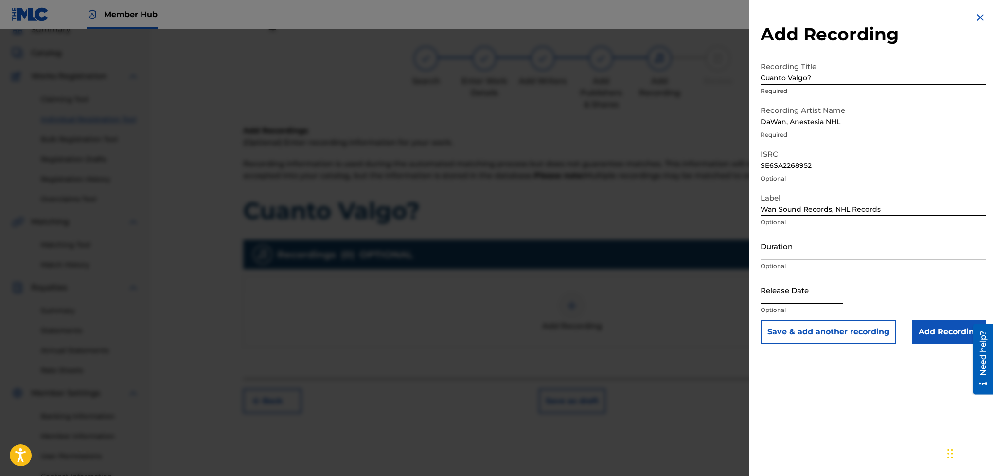
click at [799, 295] on input "text" at bounding box center [801, 290] width 83 height 28
select select "8"
select select "2025"
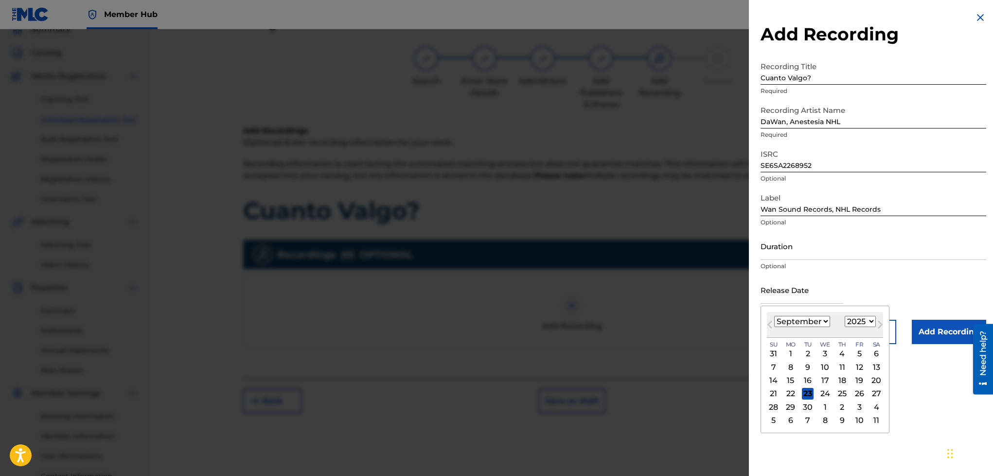
click at [822, 323] on select "January February March April May June July August September October November De…" at bounding box center [802, 321] width 56 height 11
select select "6"
click at [775, 316] on select "January February March April May June July August September October November De…" at bounding box center [802, 321] width 56 height 11
click at [874, 322] on select "1899 1900 1901 1902 1903 1904 1905 1906 1907 1908 1909 1910 1911 1912 1913 1914…" at bounding box center [860, 321] width 31 height 11
select select "2022"
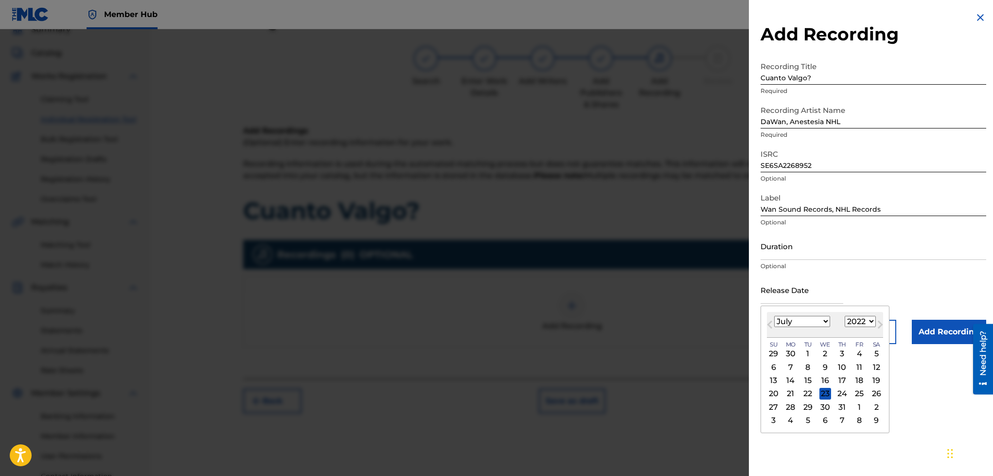
click at [852, 316] on select "1899 1900 1901 1902 1903 1904 1905 1906 1907 1908 1909 1910 1911 1912 1913 1914…" at bounding box center [860, 321] width 31 height 11
click at [813, 406] on div "26" at bounding box center [808, 407] width 12 height 12
type input "July 26 2022"
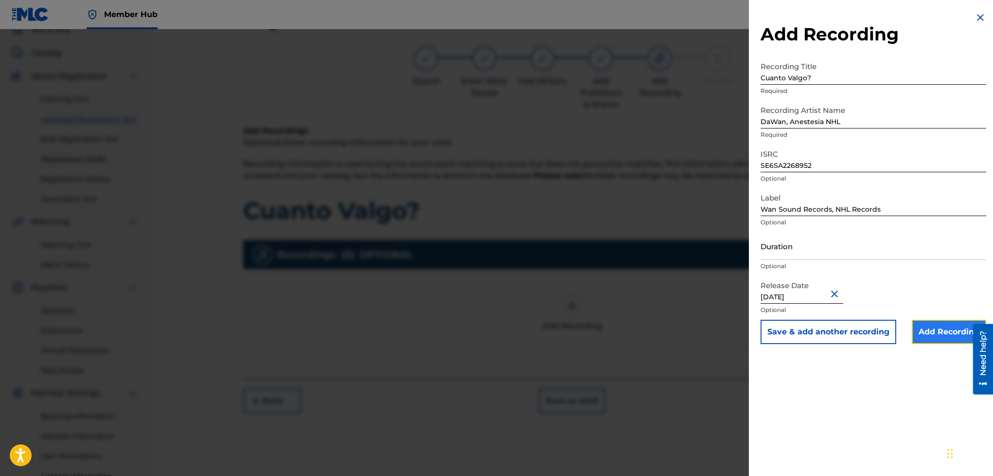
click at [937, 333] on input "Add Recording" at bounding box center [949, 331] width 74 height 24
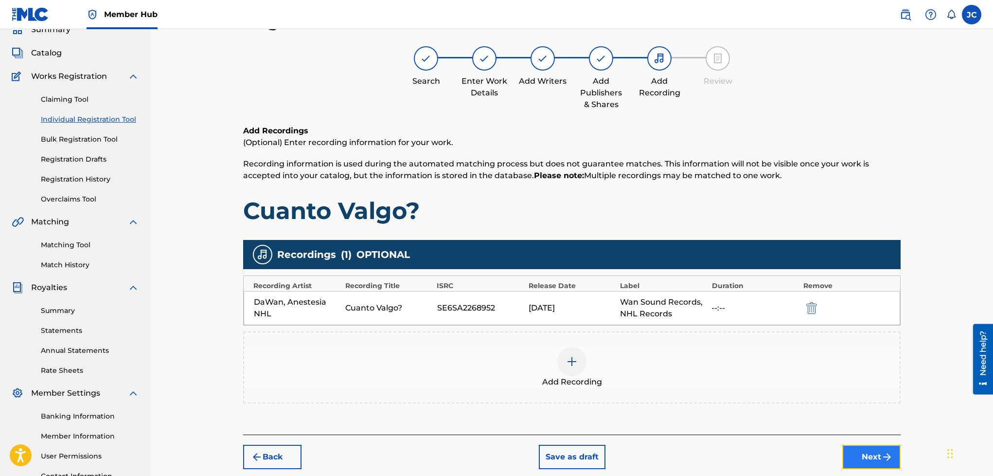
click at [852, 447] on button "Next" at bounding box center [871, 456] width 58 height 24
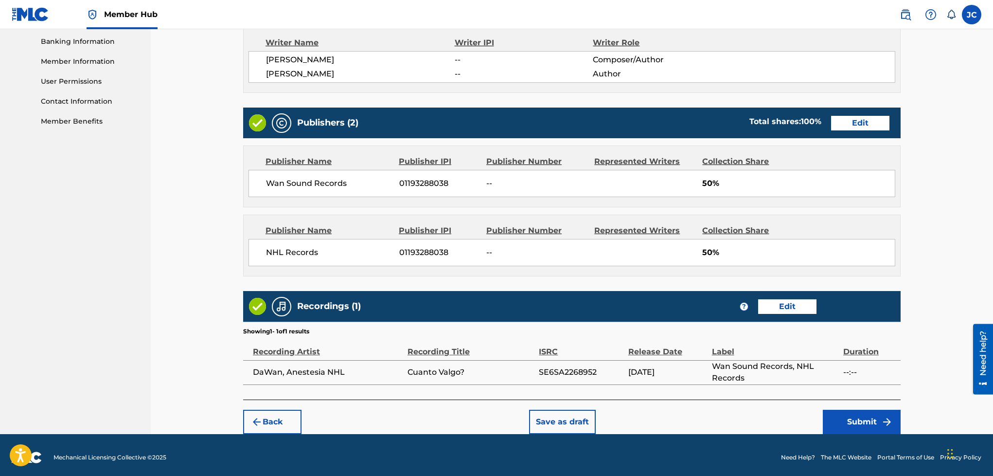
scroll to position [431, 0]
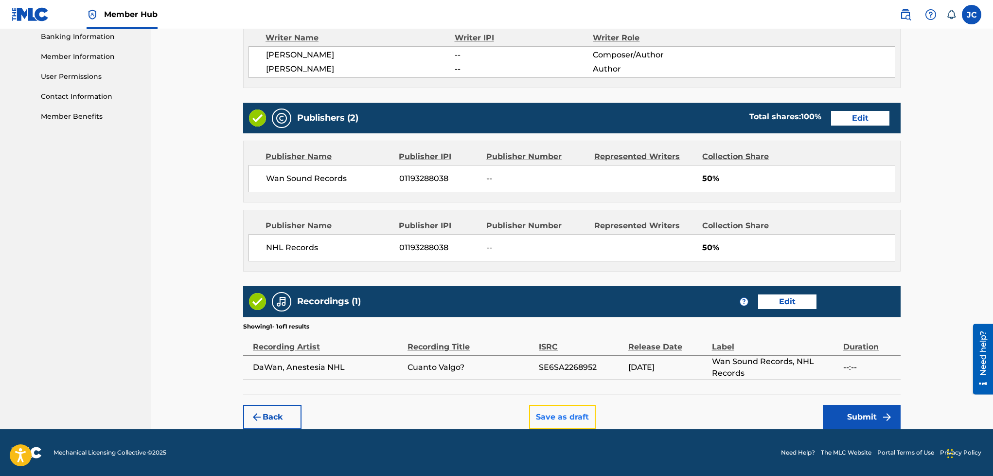
click at [566, 411] on button "Save as draft" at bounding box center [562, 417] width 67 height 24
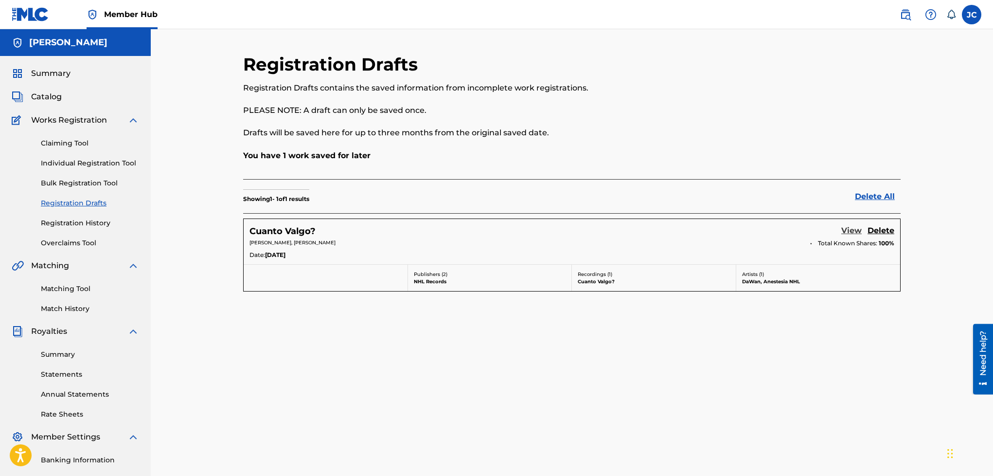
click at [850, 231] on link "View" at bounding box center [851, 231] width 20 height 13
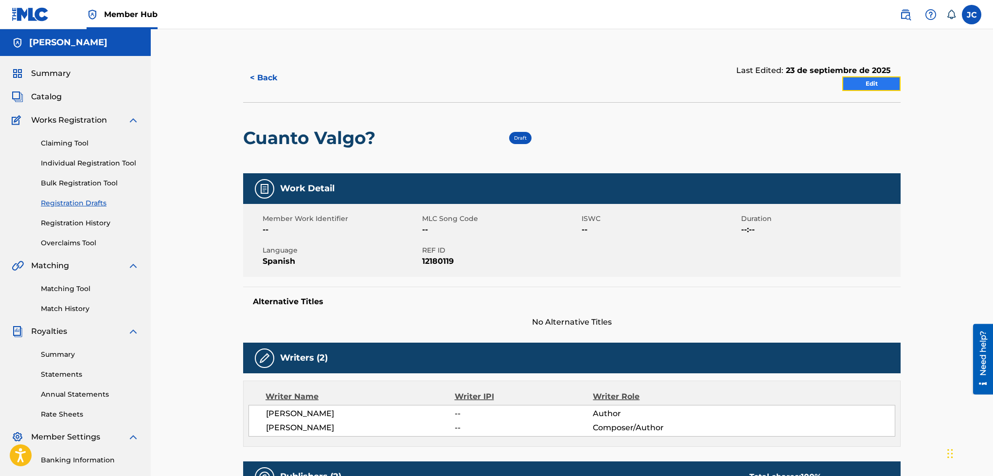
click at [873, 79] on link "Edit" at bounding box center [871, 83] width 58 height 15
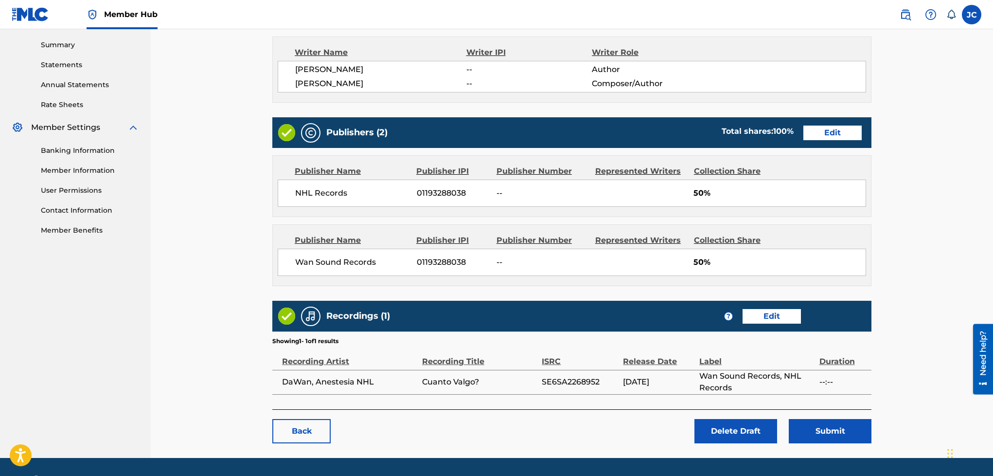
scroll to position [345, 0]
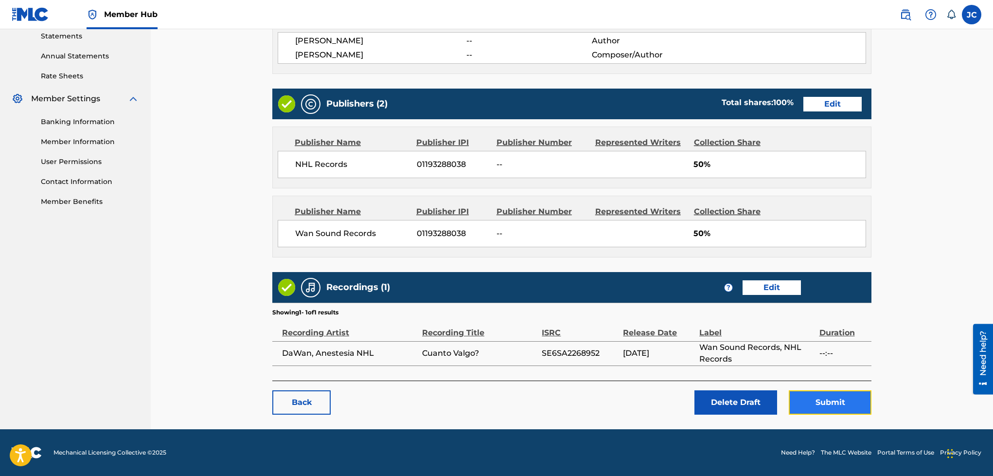
click at [794, 402] on button "Submit" at bounding box center [830, 402] width 83 height 24
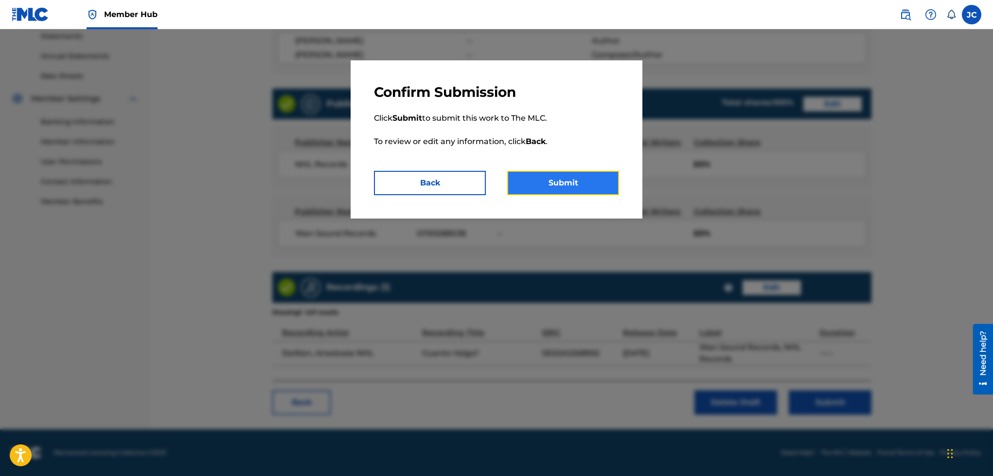
click at [550, 180] on button "Submit" at bounding box center [563, 183] width 112 height 24
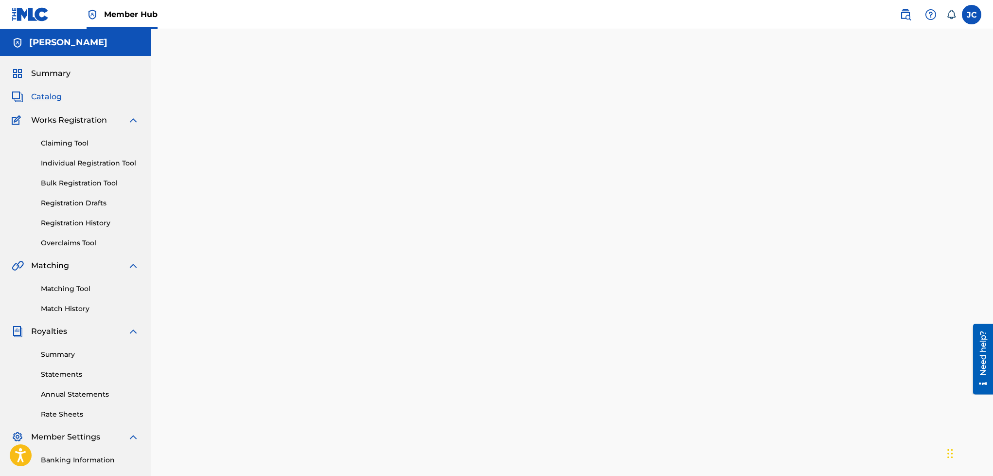
click at [42, 92] on span "Catalog" at bounding box center [46, 97] width 31 height 12
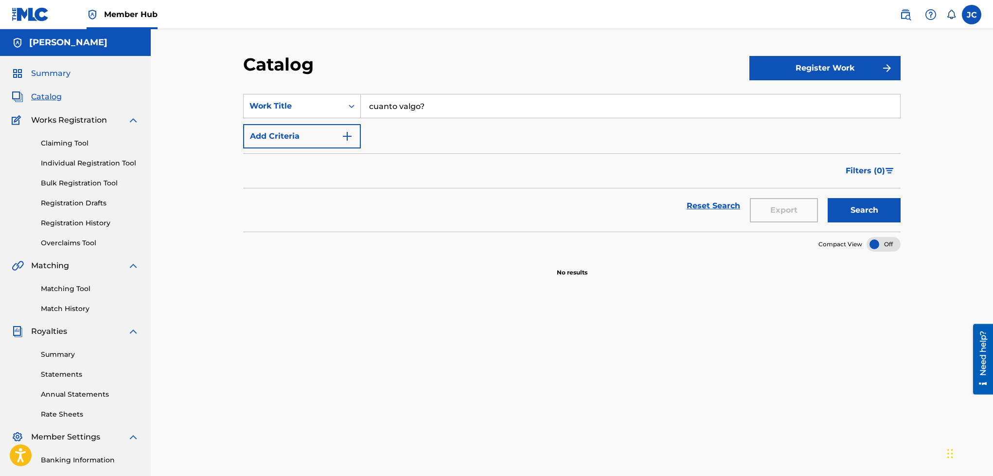
click at [49, 74] on span "Summary" at bounding box center [50, 74] width 39 height 12
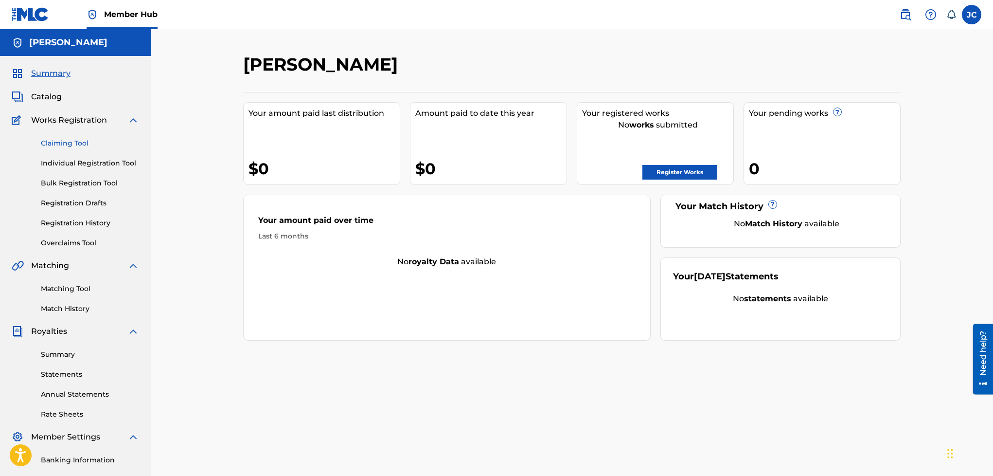
click at [59, 143] on link "Claiming Tool" at bounding box center [90, 143] width 98 height 10
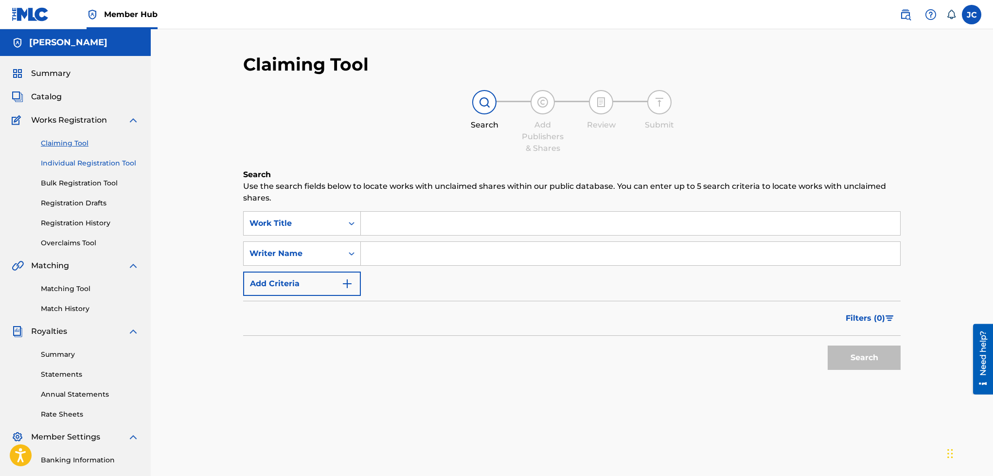
click at [60, 165] on link "Individual Registration Tool" at bounding box center [90, 163] width 98 height 10
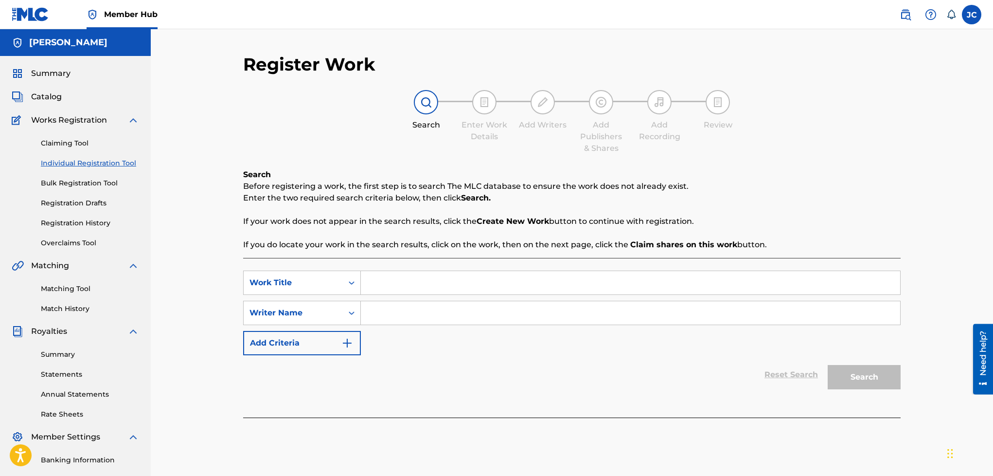
click at [61, 191] on div "Claiming Tool Individual Registration Tool Bulk Registration Tool Registration …" at bounding box center [75, 187] width 127 height 122
click at [64, 182] on link "Bulk Registration Tool" at bounding box center [90, 183] width 98 height 10
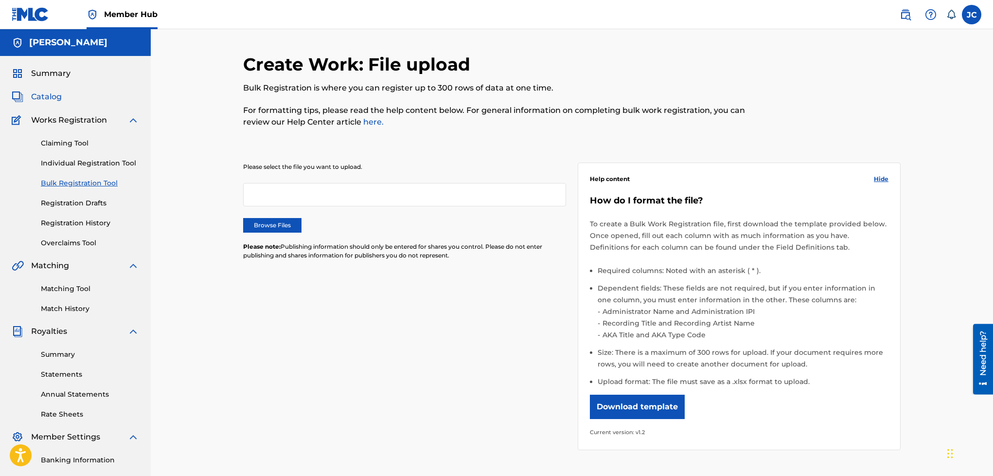
click at [38, 97] on span "Catalog" at bounding box center [46, 97] width 31 height 12
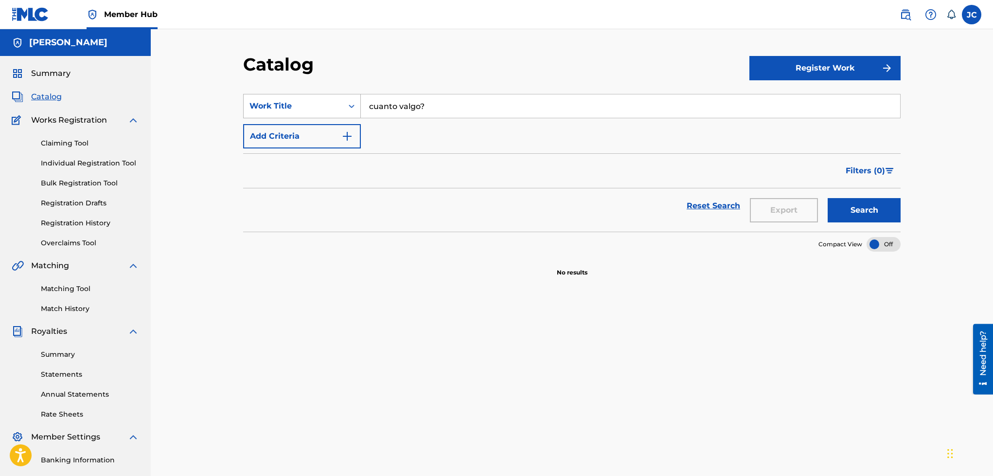
drag, startPoint x: 484, startPoint y: 98, endPoint x: 332, endPoint y: 113, distance: 153.4
click at [332, 113] on div "SearchWithCriteria2f0c8f67-edd3-4e5d-853d-9c4853dec683 Work Title cuanto valgo?" at bounding box center [571, 106] width 657 height 24
click at [349, 102] on icon "Search Form" at bounding box center [352, 106] width 10 height 10
click at [411, 81] on div "Catalog" at bounding box center [496, 67] width 506 height 29
click at [60, 78] on span "Summary" at bounding box center [50, 74] width 39 height 12
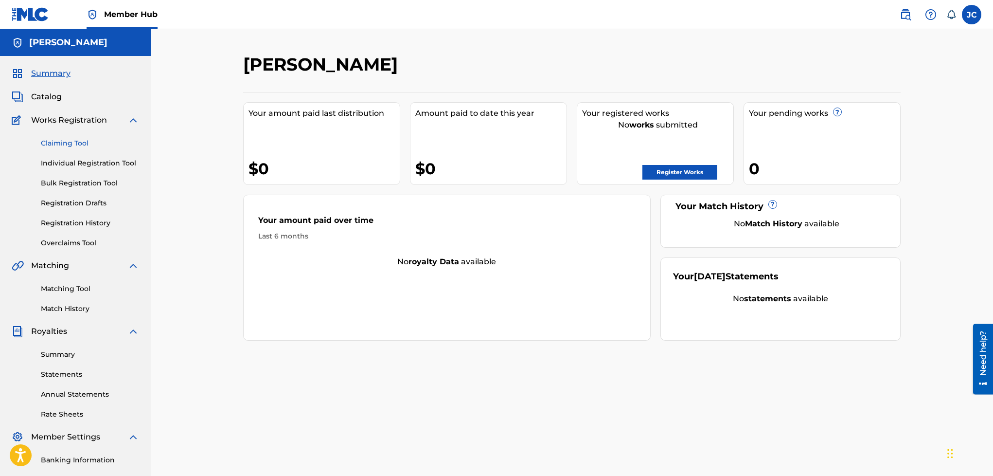
click at [52, 142] on link "Claiming Tool" at bounding box center [90, 143] width 98 height 10
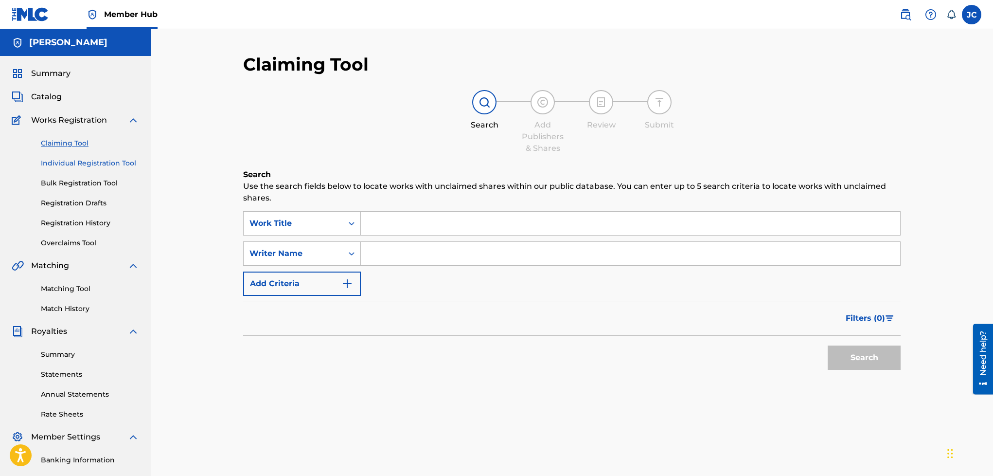
click at [67, 165] on link "Individual Registration Tool" at bounding box center [90, 163] width 98 height 10
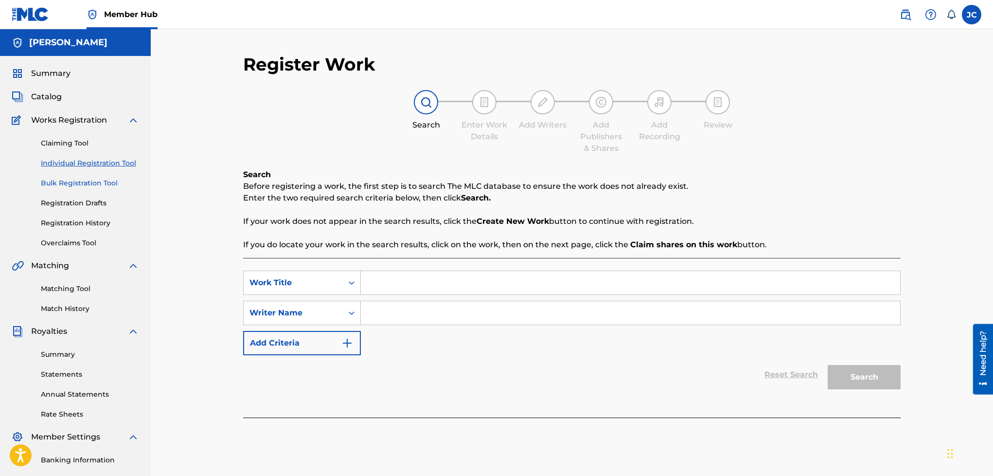
click at [66, 180] on link "Bulk Registration Tool" at bounding box center [90, 183] width 98 height 10
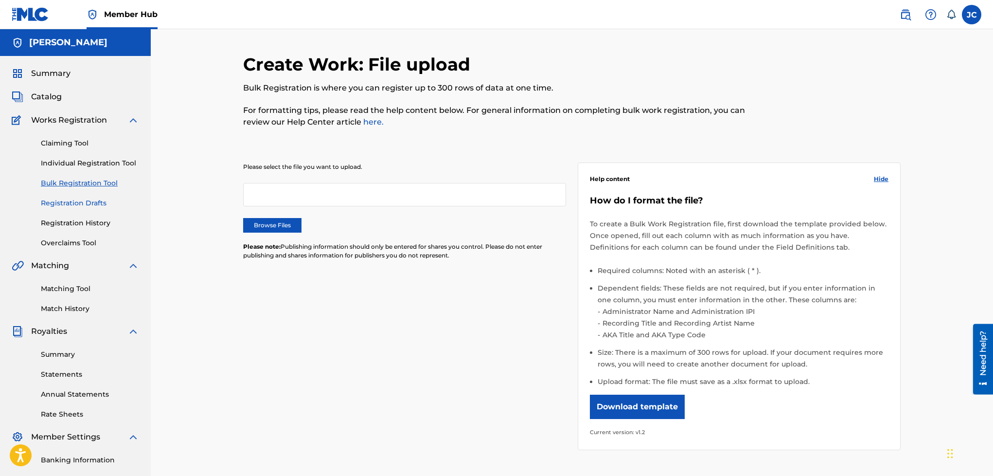
click at [59, 205] on link "Registration Drafts" at bounding box center [90, 203] width 98 height 10
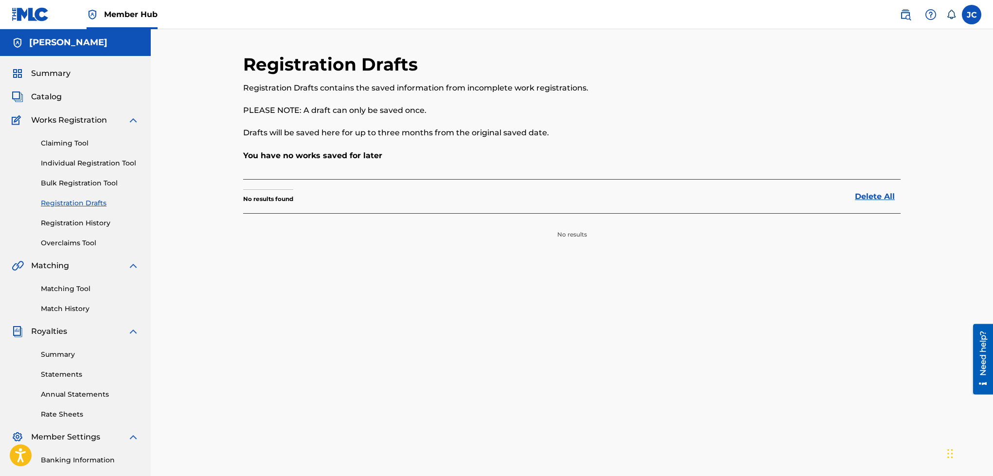
click at [67, 202] on link "Registration Drafts" at bounding box center [90, 203] width 98 height 10
click at [42, 72] on span "Summary" at bounding box center [50, 74] width 39 height 12
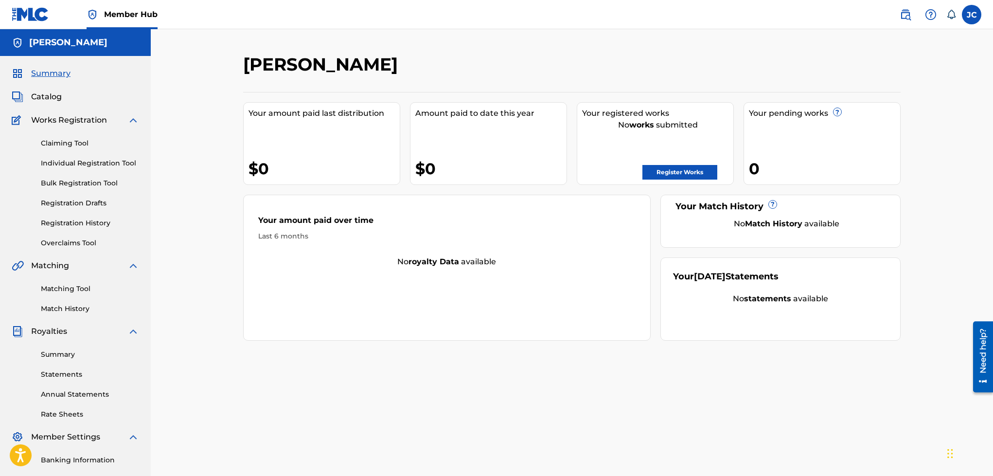
click at [65, 48] on h5 "[PERSON_NAME]" at bounding box center [68, 42] width 78 height 11
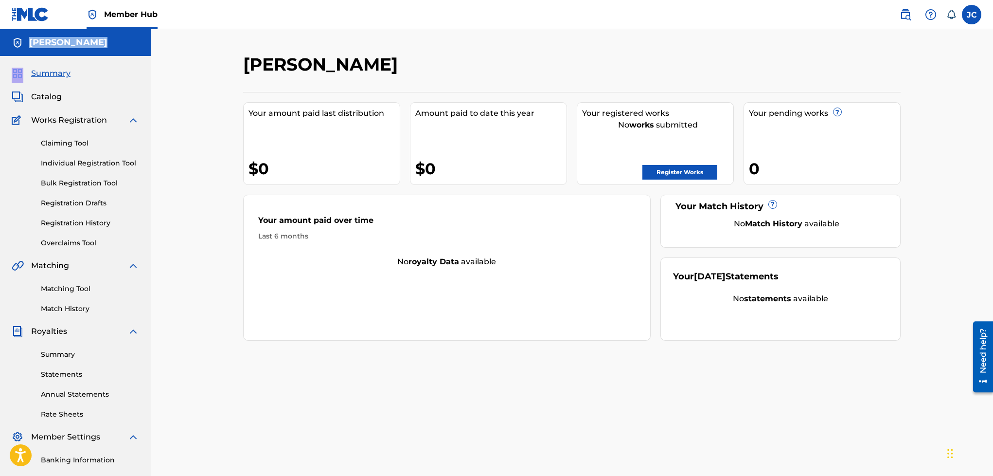
click at [65, 48] on h5 "[PERSON_NAME]" at bounding box center [68, 42] width 78 height 11
click at [243, 65] on h2 "[PERSON_NAME]" at bounding box center [322, 64] width 159 height 22
click at [18, 8] on img at bounding box center [30, 14] width 37 height 14
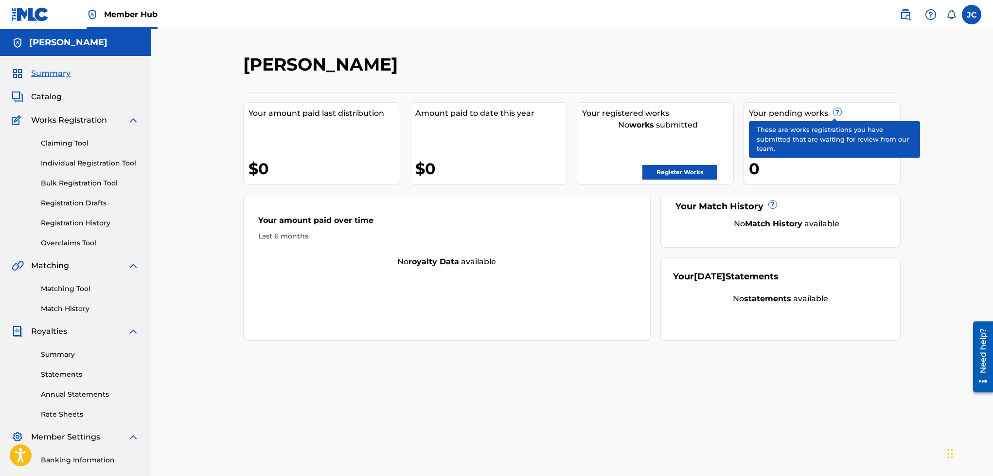
click at [835, 116] on span "?" at bounding box center [837, 112] width 8 height 8
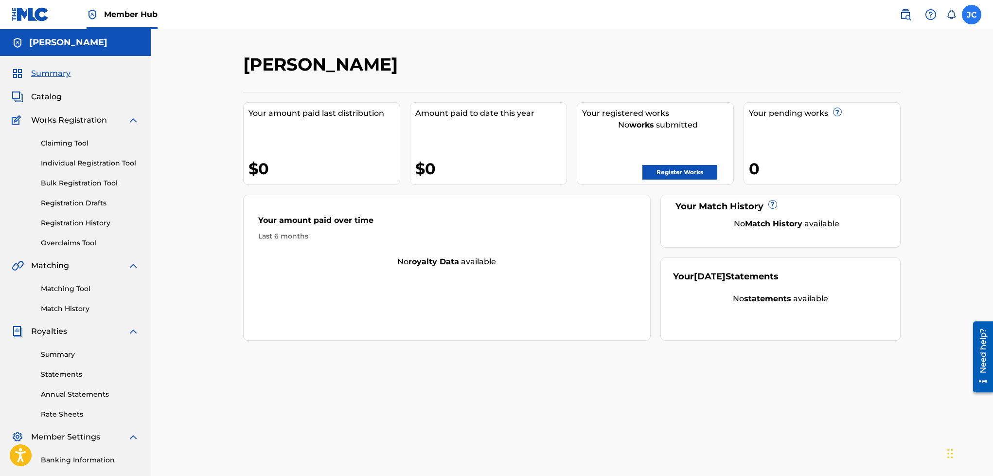
click at [973, 19] on label at bounding box center [971, 14] width 19 height 19
click at [972, 15] on input "[PERSON_NAME] [EMAIL_ADDRESS][DOMAIN_NAME] Notification Preferences Profile Log…" at bounding box center [972, 15] width 0 height 0
click at [88, 141] on link "Claiming Tool" at bounding box center [90, 143] width 98 height 10
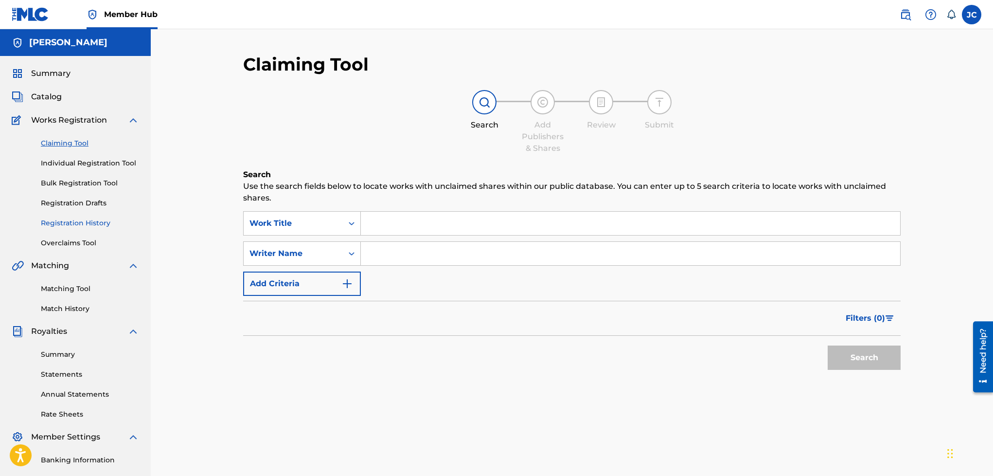
click at [67, 222] on link "Registration History" at bounding box center [90, 223] width 98 height 10
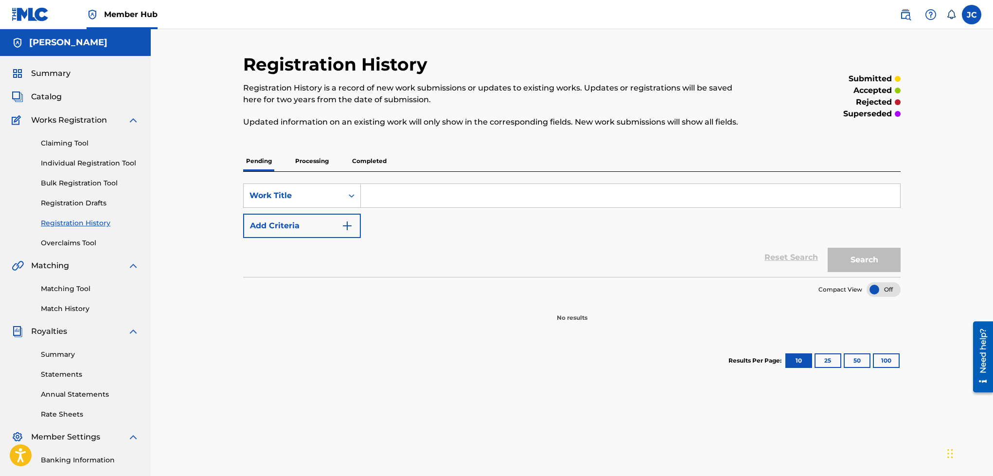
click at [70, 123] on span "Works Registration" at bounding box center [69, 120] width 76 height 12
click at [54, 94] on span "Catalog" at bounding box center [46, 97] width 31 height 12
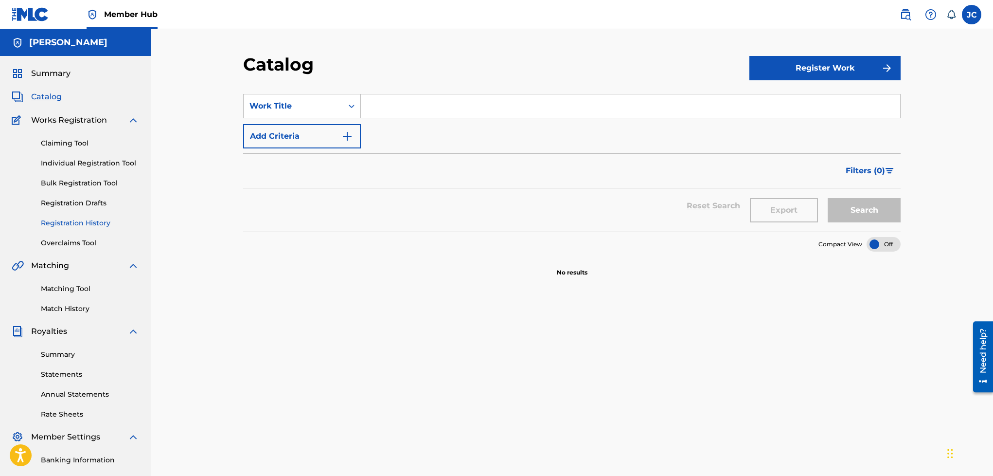
click at [55, 226] on link "Registration History" at bounding box center [90, 223] width 98 height 10
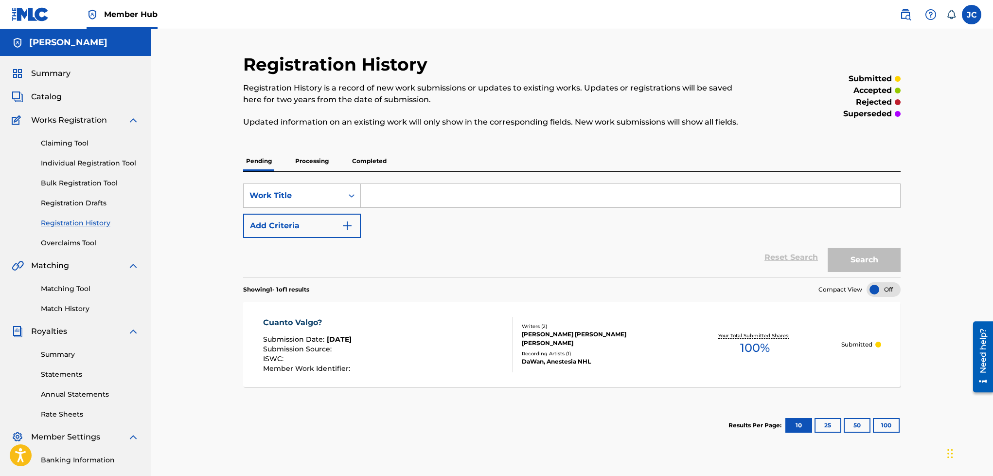
click at [318, 161] on p "Processing" at bounding box center [311, 161] width 39 height 20
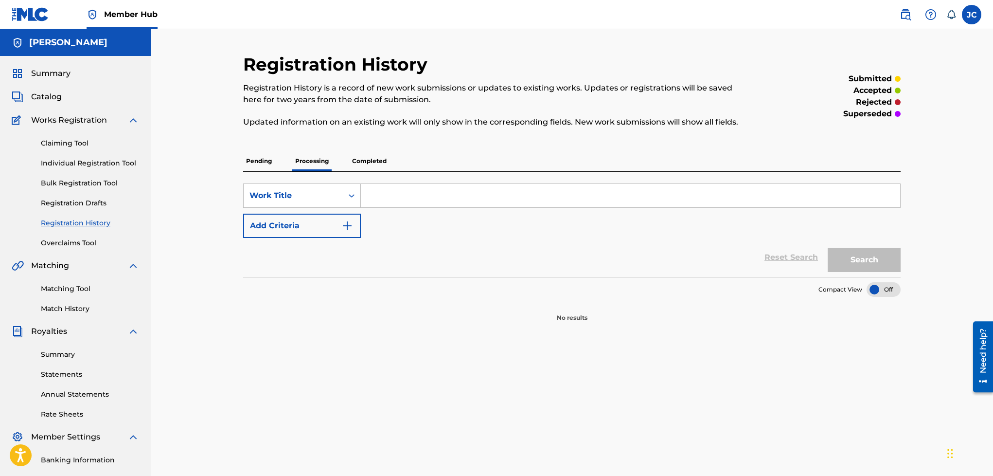
click at [383, 159] on p "Completed" at bounding box center [369, 161] width 40 height 20
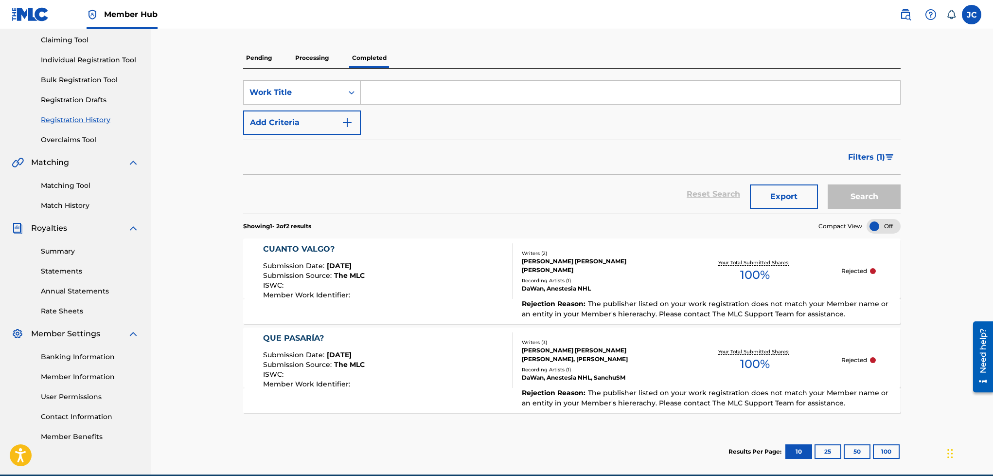
scroll to position [108, 0]
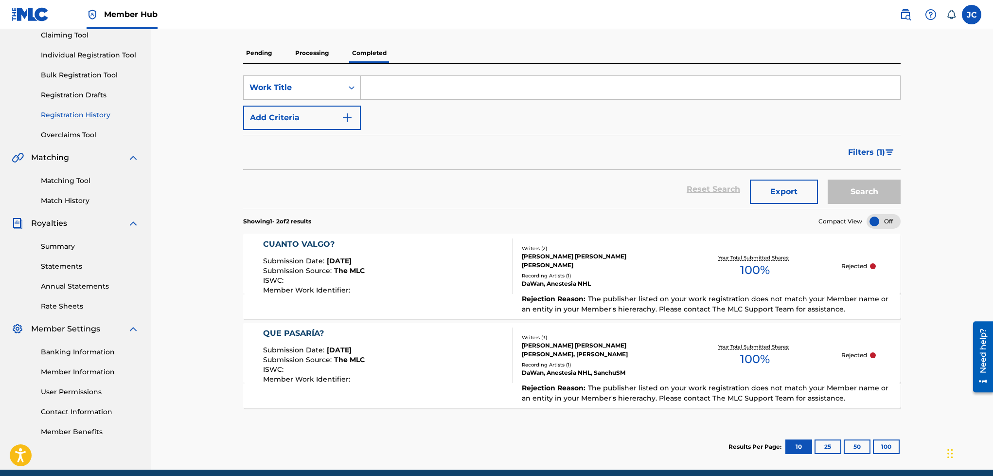
click at [874, 267] on div at bounding box center [873, 266] width 6 height 6
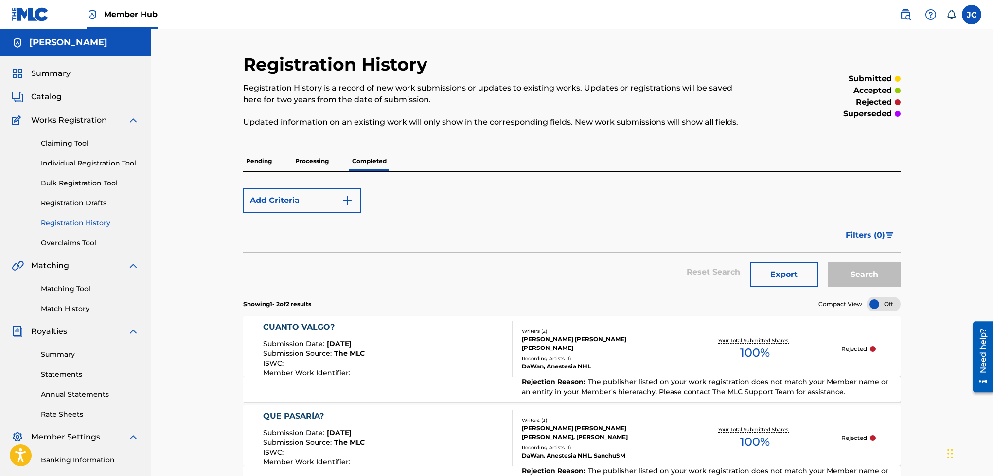
scroll to position [108, 0]
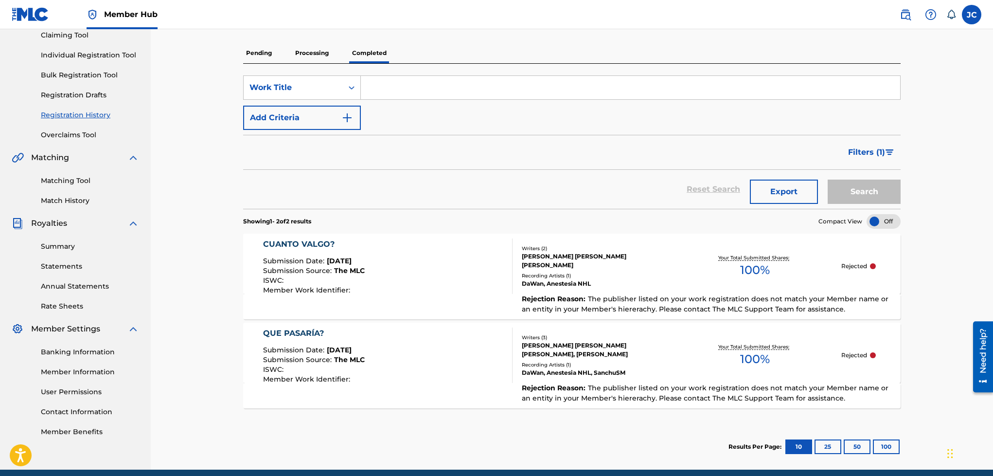
drag, startPoint x: 717, startPoint y: 303, endPoint x: 617, endPoint y: 191, distance: 150.9
click at [611, 188] on div "Reset Search Export Search" at bounding box center [571, 189] width 657 height 39
click at [313, 55] on p "Processing" at bounding box center [311, 53] width 39 height 20
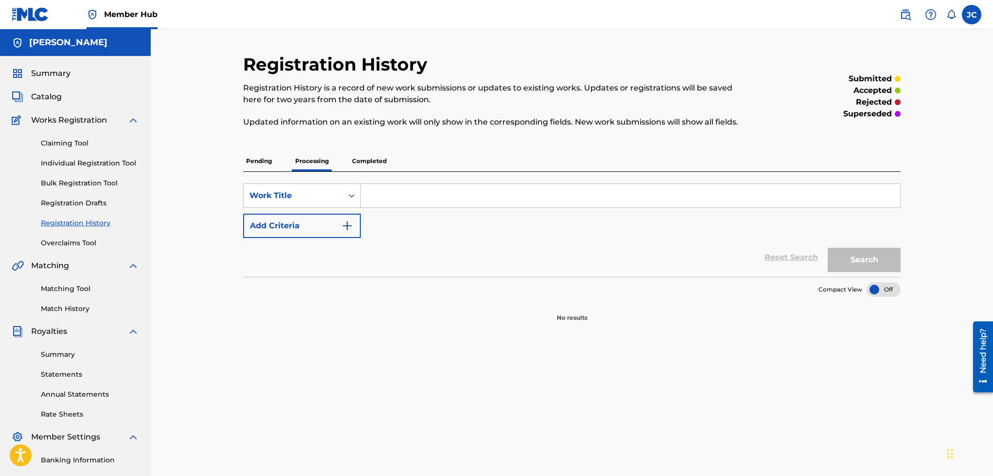
click at [269, 163] on p "Pending" at bounding box center [259, 161] width 32 height 20
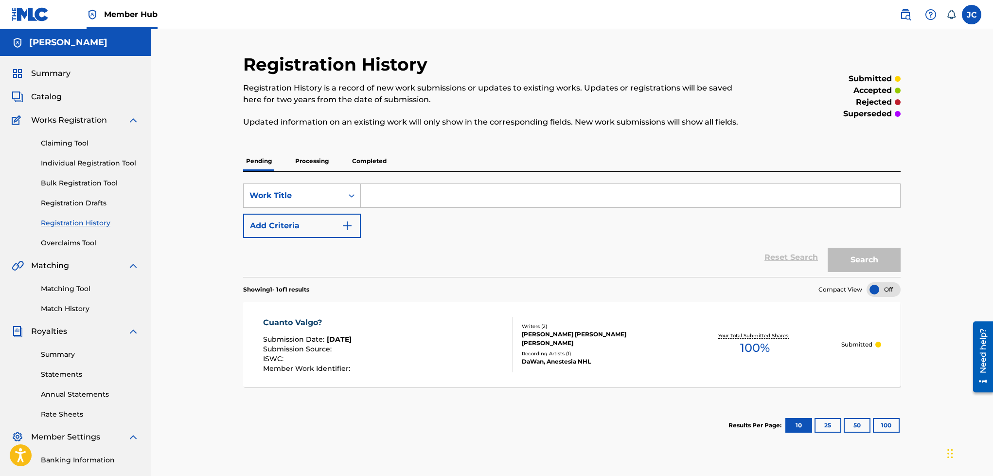
click at [364, 161] on p "Completed" at bounding box center [369, 161] width 40 height 20
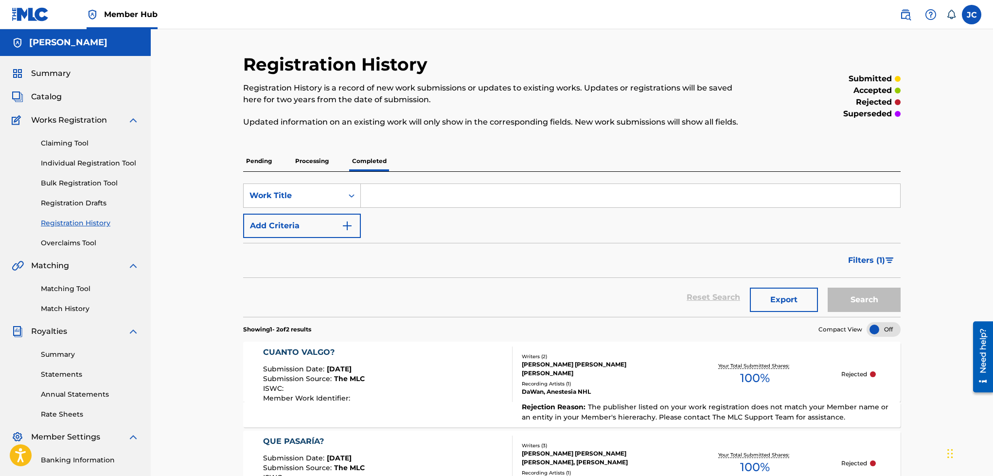
click at [68, 44] on h5 "[PERSON_NAME]" at bounding box center [68, 42] width 78 height 11
click at [969, 17] on label at bounding box center [971, 14] width 19 height 19
click at [972, 15] on input "[PERSON_NAME] [EMAIL_ADDRESS][DOMAIN_NAME] Notification Preferences Profile Log…" at bounding box center [972, 15] width 0 height 0
click at [866, 118] on link "Profile" at bounding box center [875, 121] width 19 height 9
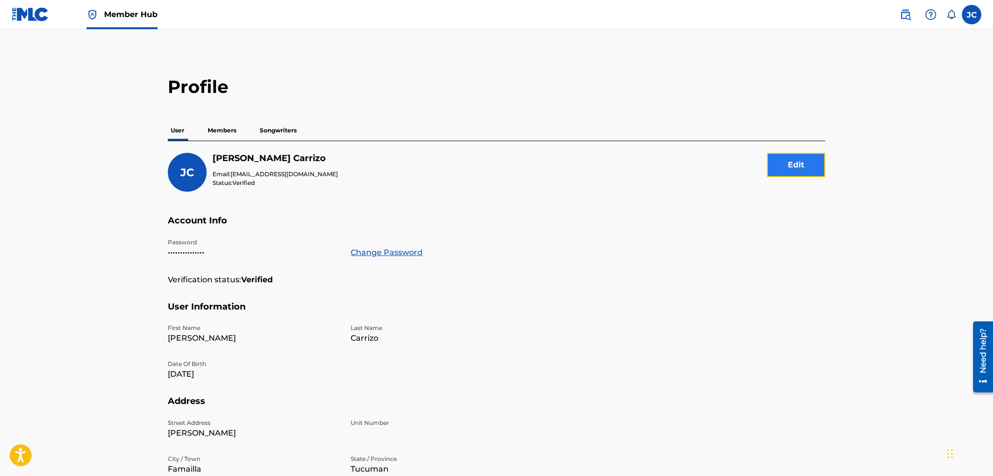
click at [787, 168] on button "Edit" at bounding box center [796, 165] width 58 height 24
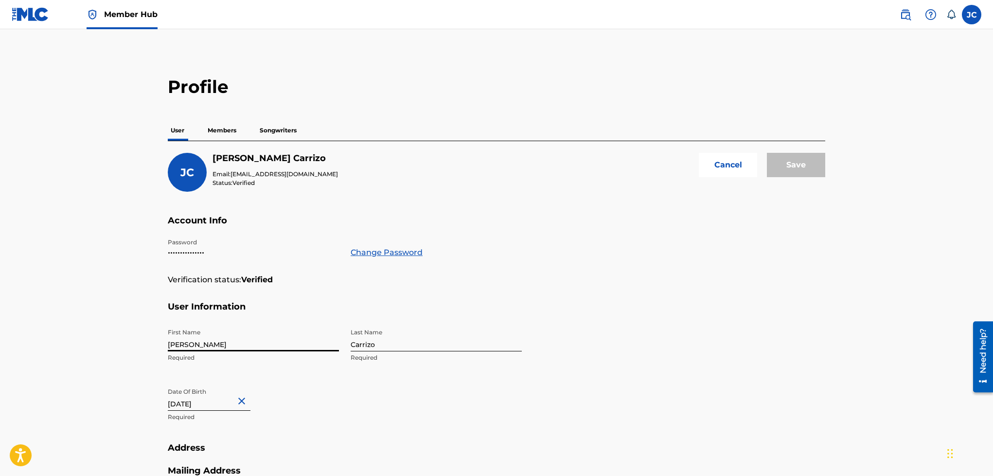
drag, startPoint x: 276, startPoint y: 346, endPoint x: 76, endPoint y: 345, distance: 200.3
click at [76, 345] on main "Profile User Members Songwriters [PERSON_NAME] Email: [EMAIL_ADDRESS][DOMAIN_NA…" at bounding box center [496, 381] width 993 height 704
type input "Wan Sound"
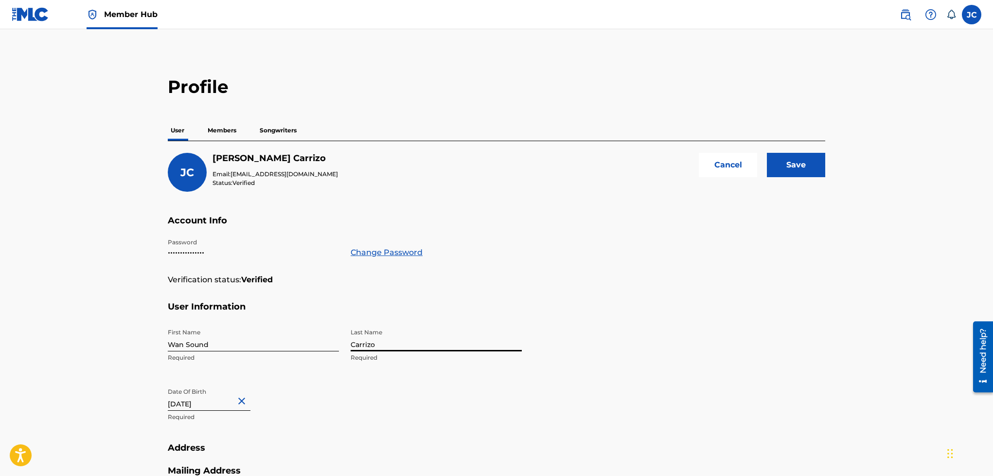
drag, startPoint x: 386, startPoint y: 343, endPoint x: 199, endPoint y: 323, distance: 187.8
click at [199, 323] on section "User Information First Name Wan Sound Required Last Name Carrizo Required Date …" at bounding box center [496, 371] width 657 height 141
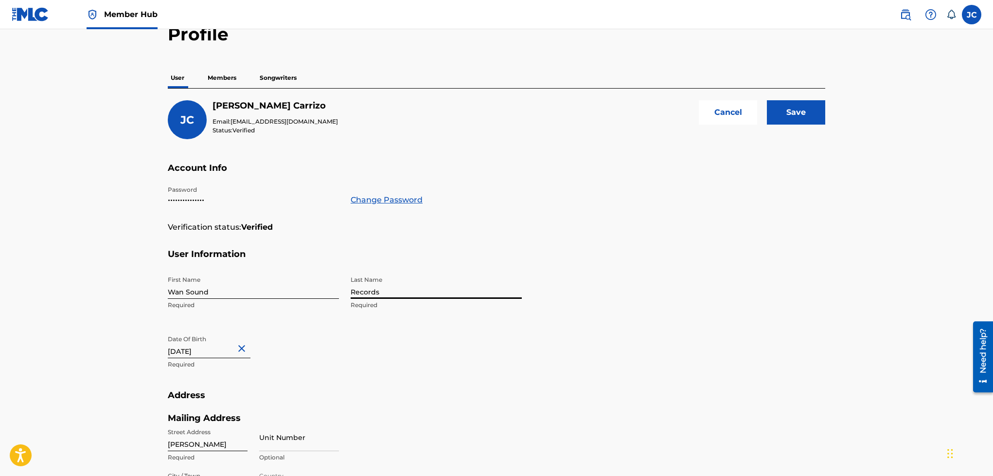
scroll to position [57, 0]
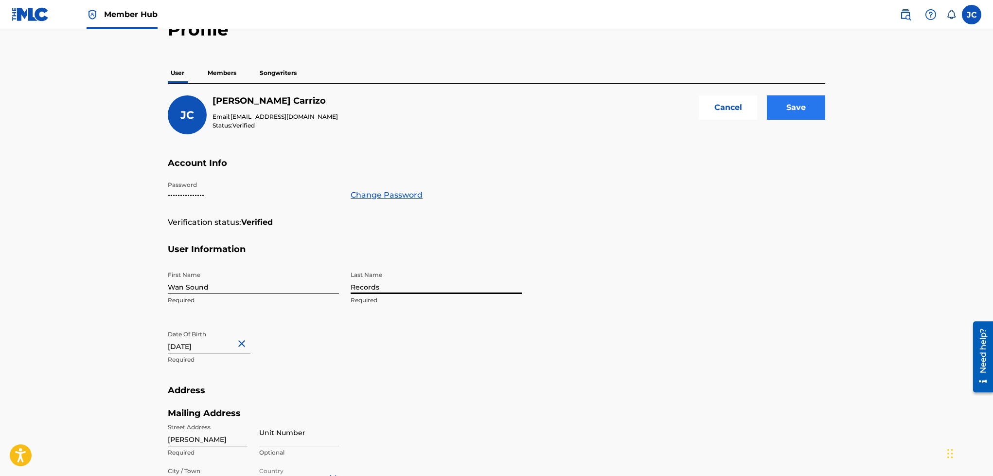
type input "Records"
click at [796, 115] on input "Save" at bounding box center [796, 107] width 58 height 24
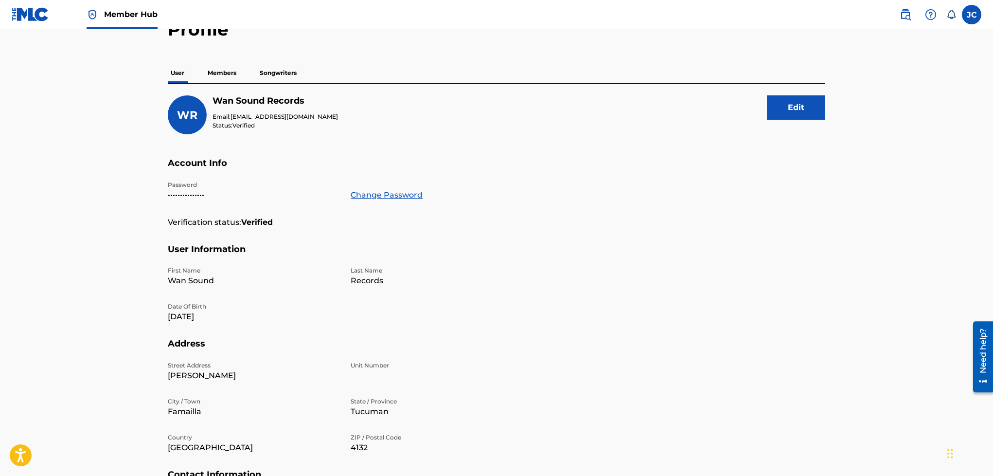
click at [23, 12] on img at bounding box center [30, 14] width 37 height 14
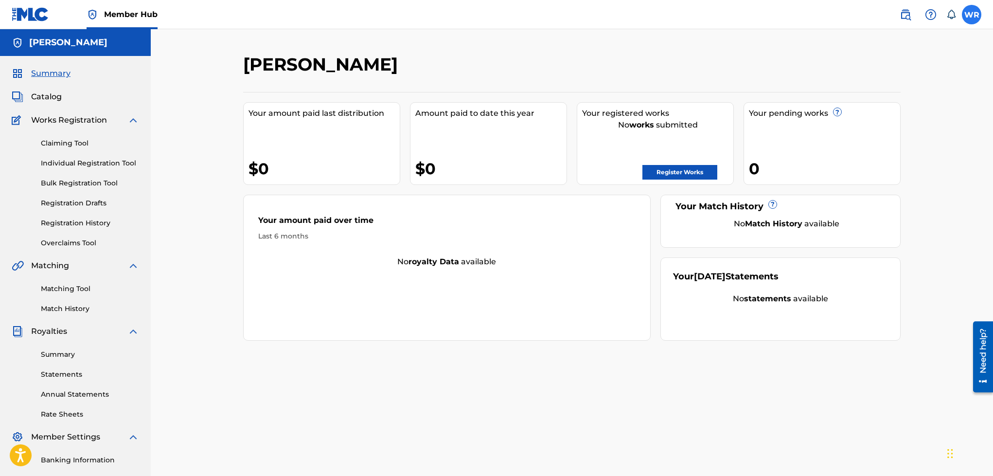
click at [971, 14] on label at bounding box center [971, 14] width 19 height 19
click at [972, 15] on input "[PERSON_NAME] Sound Records [EMAIL_ADDRESS][DOMAIN_NAME] Notification Preferenc…" at bounding box center [972, 15] width 0 height 0
click at [868, 119] on link "Profile" at bounding box center [875, 121] width 19 height 9
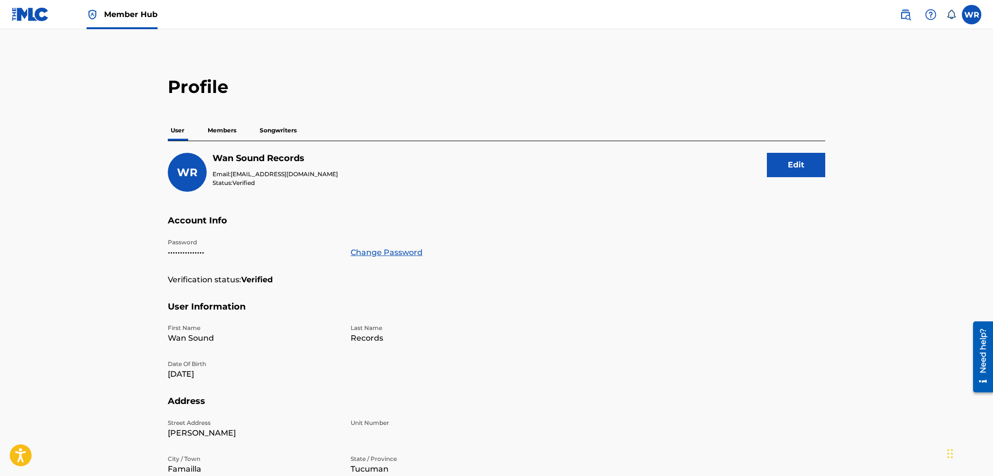
click at [223, 125] on p "Members" at bounding box center [222, 130] width 35 height 20
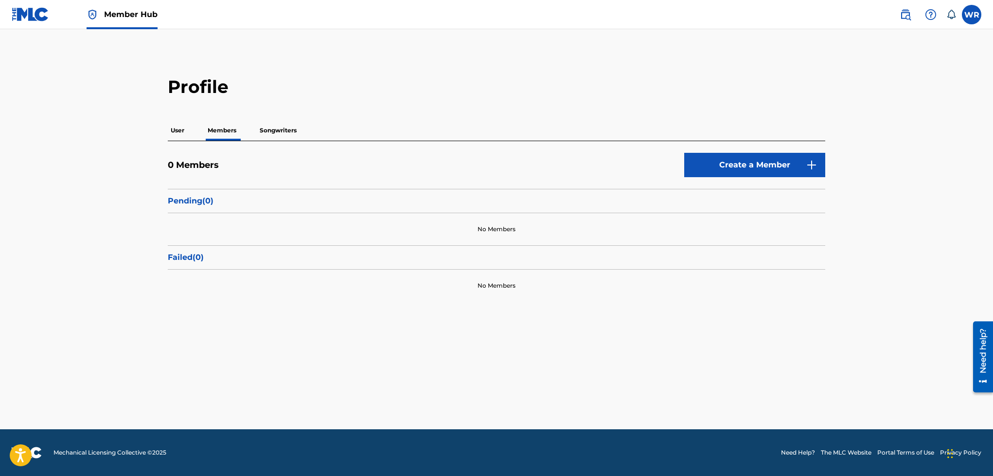
click at [274, 127] on p "Songwriters" at bounding box center [278, 130] width 43 height 20
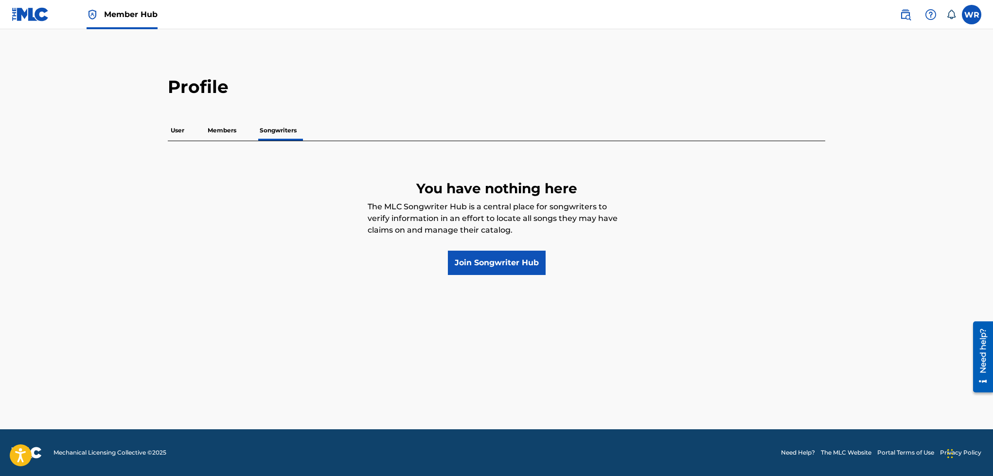
click at [172, 125] on p "User" at bounding box center [177, 130] width 19 height 20
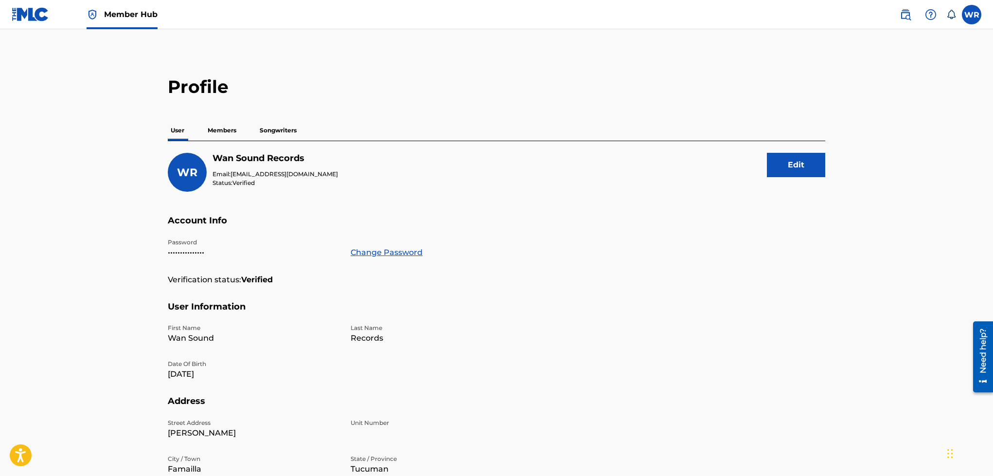
click at [29, 21] on link at bounding box center [30, 14] width 37 height 29
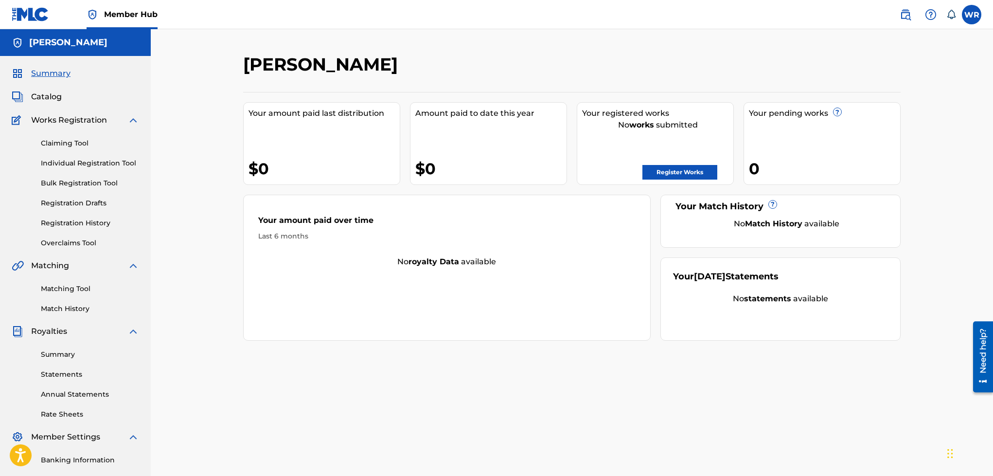
click at [90, 45] on h5 "[PERSON_NAME]" at bounding box center [68, 42] width 78 height 11
click at [53, 97] on span "Catalog" at bounding box center [46, 97] width 31 height 12
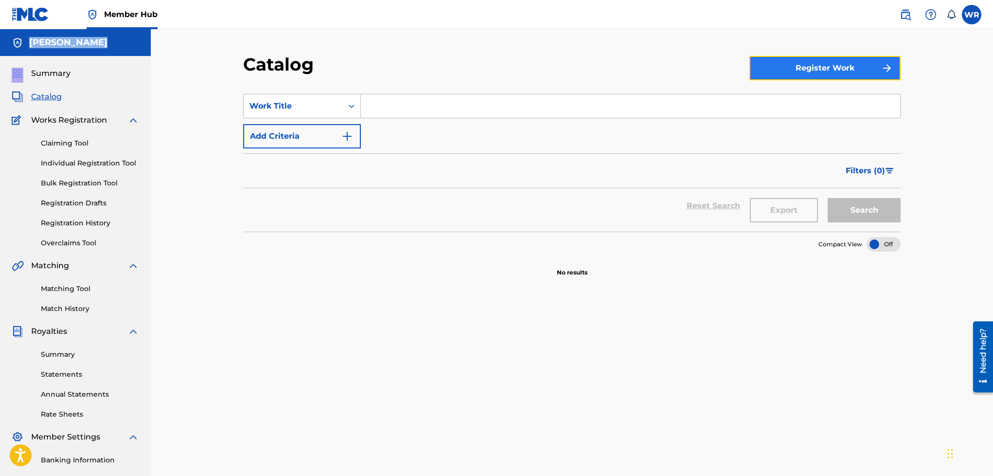
click at [817, 62] on button "Register Work" at bounding box center [824, 68] width 151 height 24
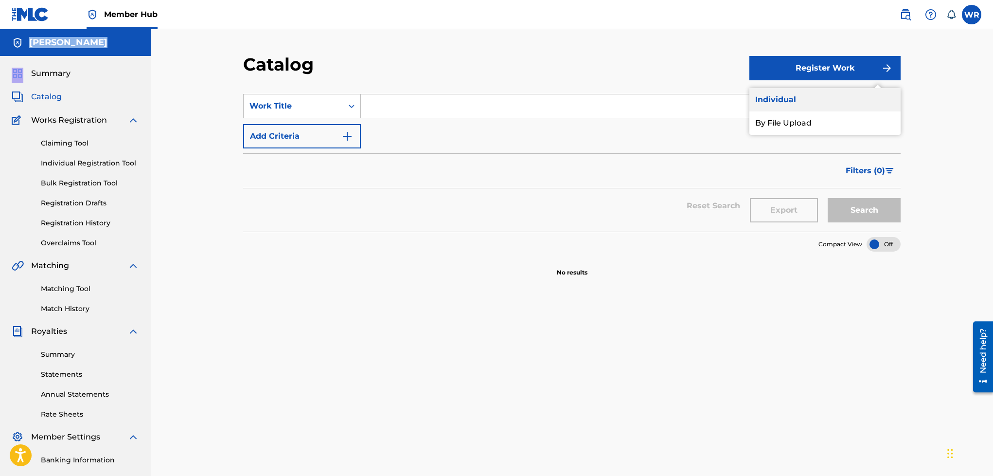
click at [782, 96] on link "Individual" at bounding box center [824, 99] width 151 height 23
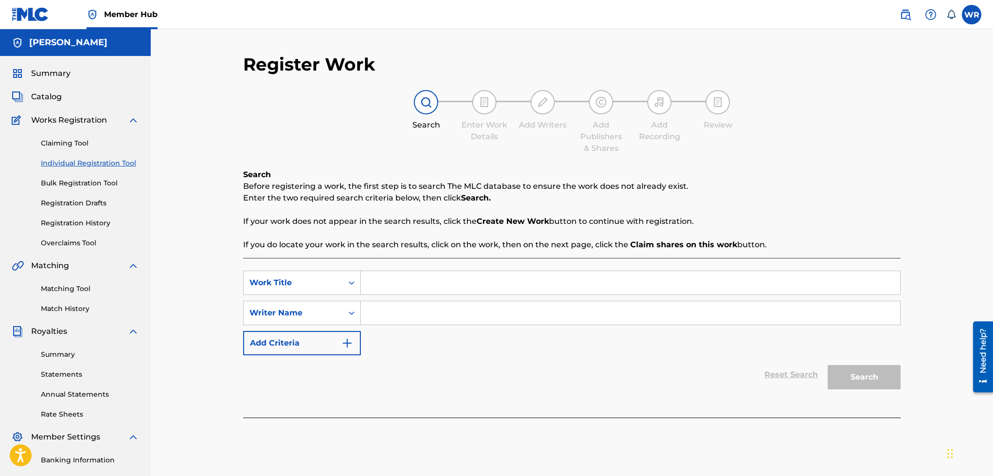
click at [418, 282] on input "Search Form" at bounding box center [630, 282] width 539 height 23
type input "Cuanto Valgo?"
drag, startPoint x: 120, startPoint y: 41, endPoint x: 0, endPoint y: 32, distance: 119.9
click at [0, 32] on div "[PERSON_NAME]" at bounding box center [75, 42] width 151 height 27
click at [404, 316] on input "Search Form" at bounding box center [630, 312] width 539 height 23
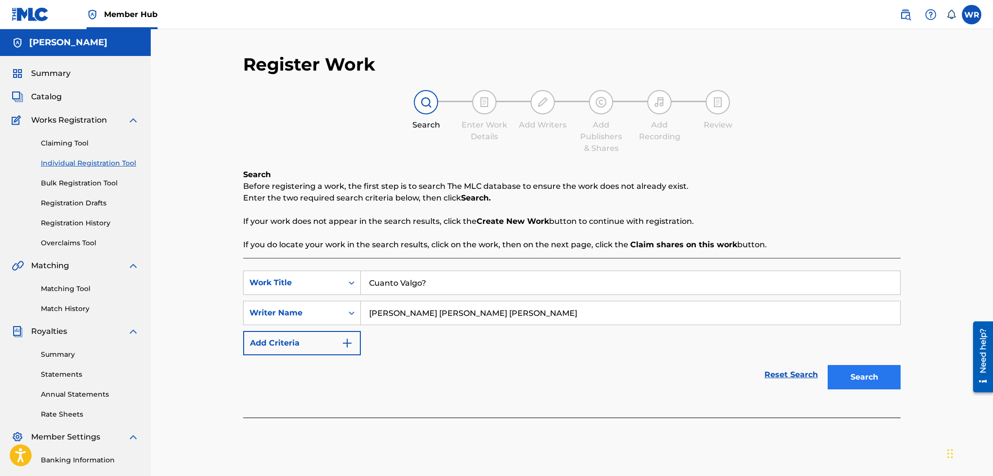
type input "[PERSON_NAME] [PERSON_NAME] [PERSON_NAME]"
click at [872, 377] on button "Search" at bounding box center [864, 377] width 73 height 24
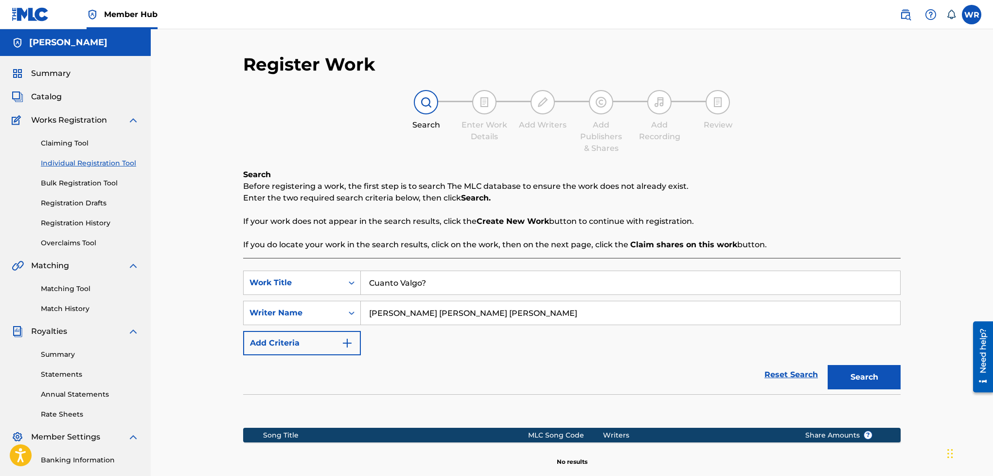
scroll to position [127, 0]
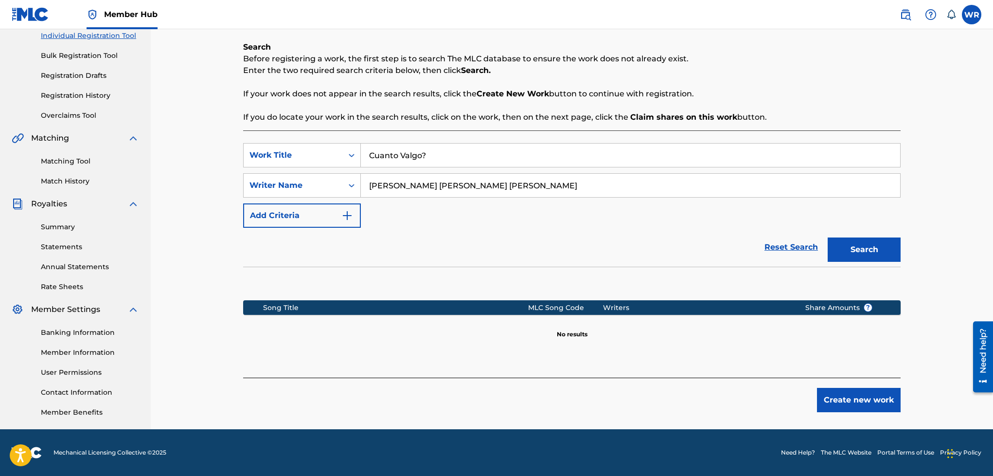
click at [33, 23] on link at bounding box center [30, 14] width 37 height 29
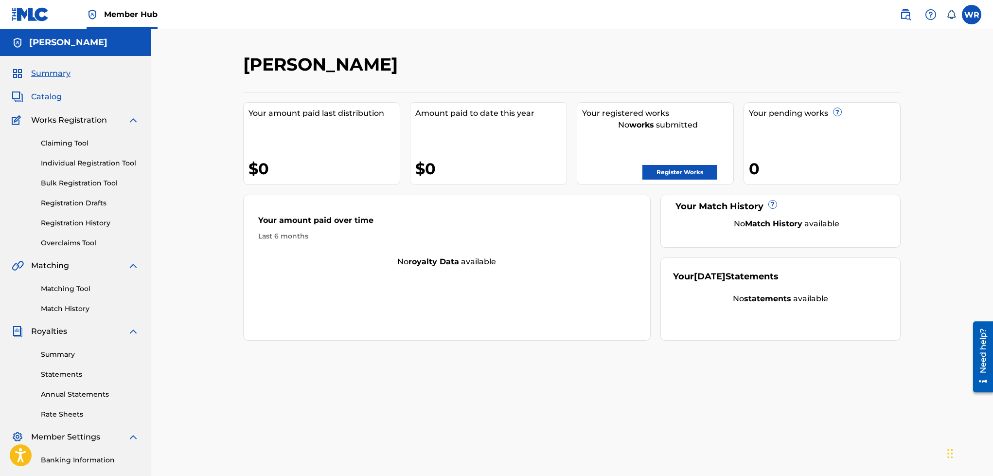
click at [52, 95] on span "Catalog" at bounding box center [46, 97] width 31 height 12
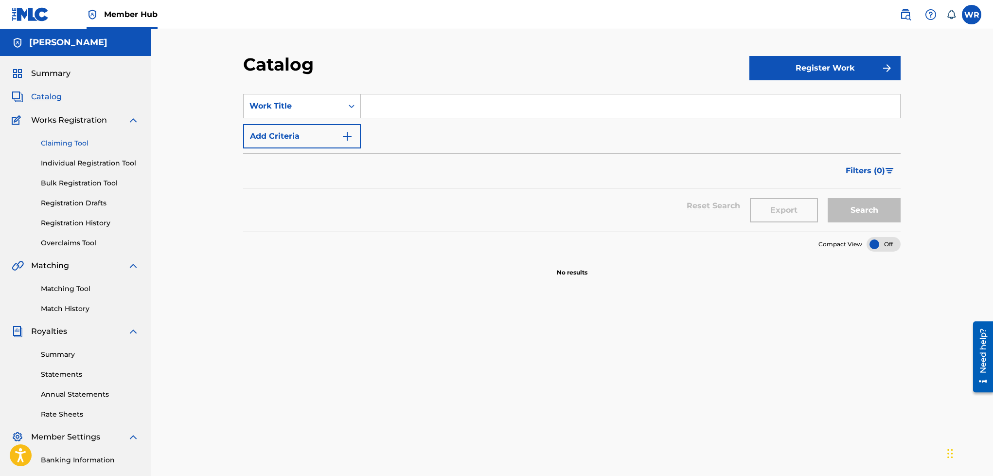
click at [69, 144] on link "Claiming Tool" at bounding box center [90, 143] width 98 height 10
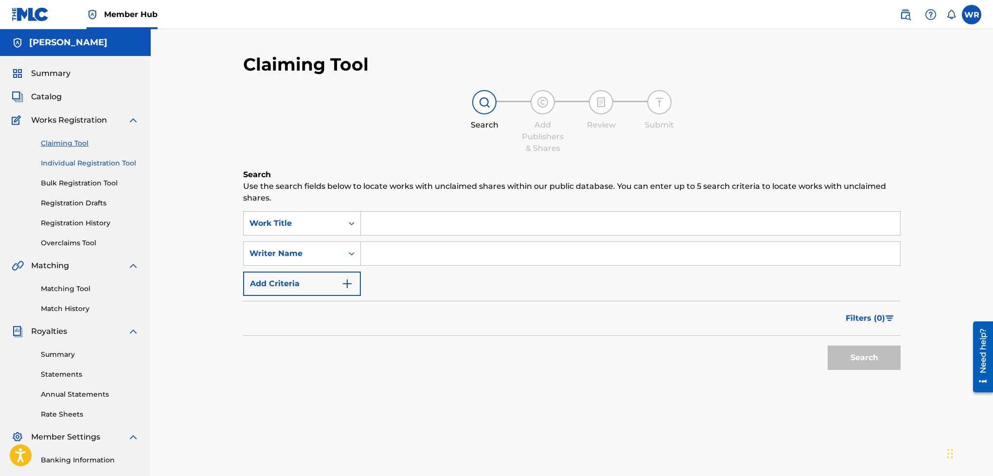
click at [65, 163] on link "Individual Registration Tool" at bounding box center [90, 163] width 98 height 10
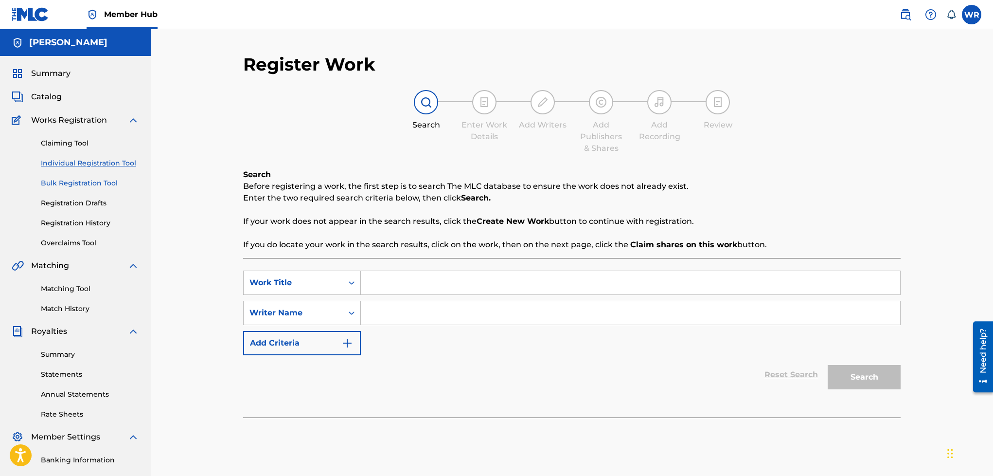
click at [68, 179] on link "Bulk Registration Tool" at bounding box center [90, 183] width 98 height 10
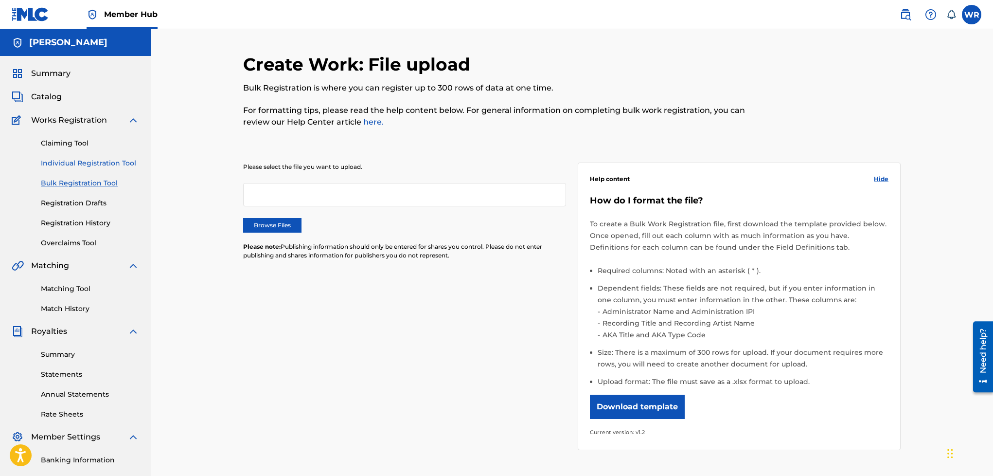
click at [80, 167] on link "Individual Registration Tool" at bounding box center [90, 163] width 98 height 10
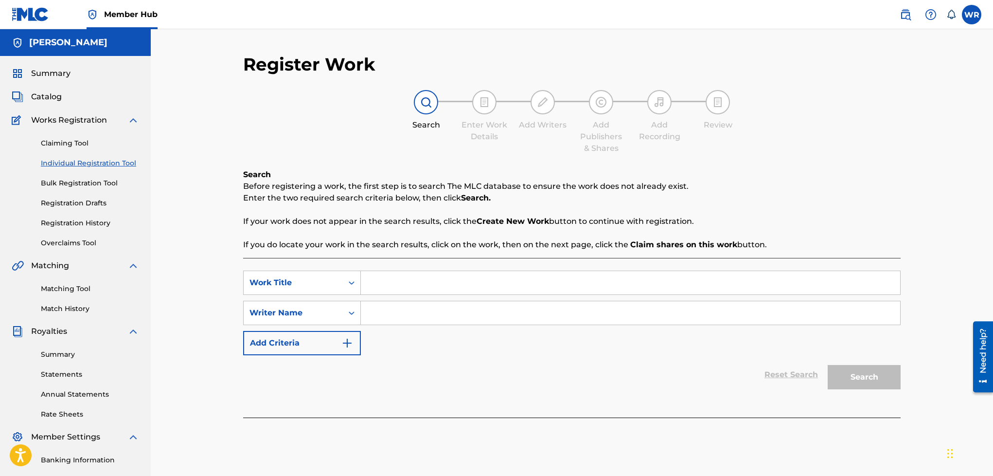
click at [465, 294] on input "Search Form" at bounding box center [630, 282] width 539 height 23
click at [55, 79] on span "Summary" at bounding box center [50, 74] width 39 height 12
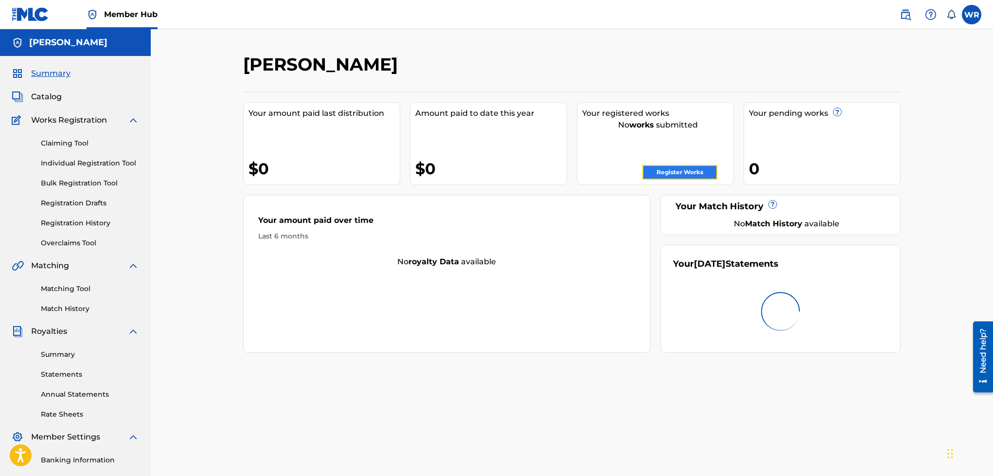
click at [691, 169] on link "Register Works" at bounding box center [679, 172] width 75 height 15
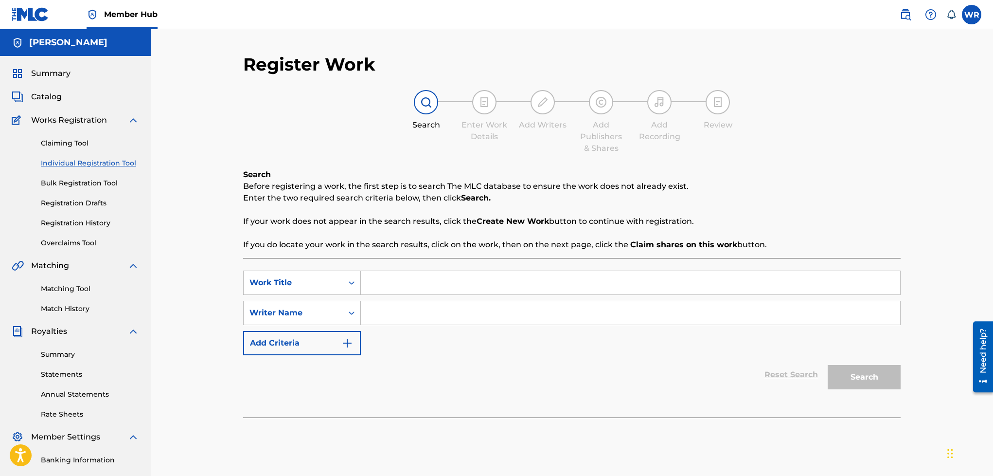
click at [527, 274] on input "Search Form" at bounding box center [630, 282] width 539 height 23
type input "Cuanto Valgo?"
click at [497, 313] on input "Search Form" at bounding box center [630, 312] width 539 height 23
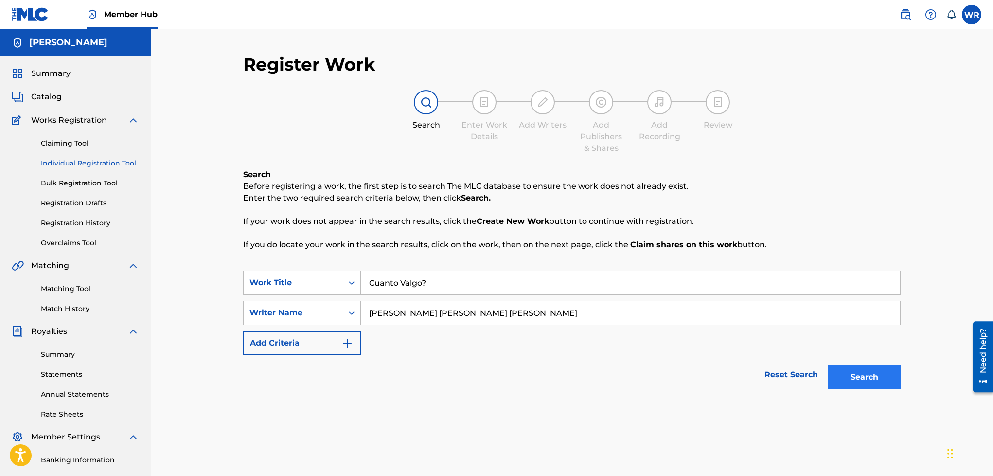
type input "[PERSON_NAME] [PERSON_NAME] [PERSON_NAME]"
click at [847, 385] on button "Search" at bounding box center [864, 377] width 73 height 24
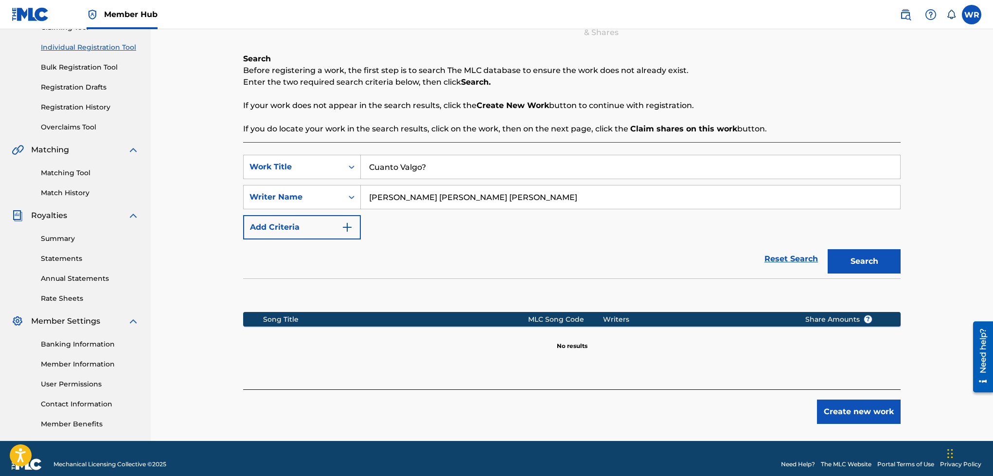
scroll to position [127, 0]
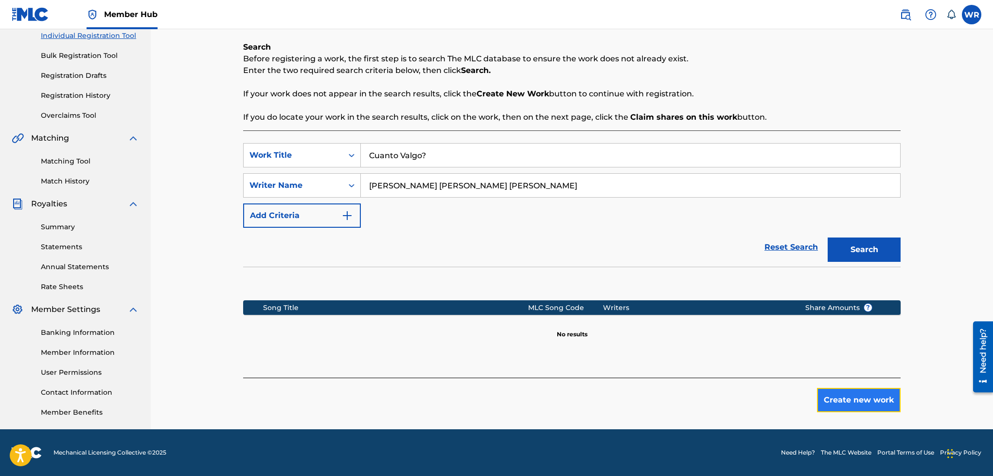
click at [831, 404] on button "Create new work" at bounding box center [859, 400] width 84 height 24
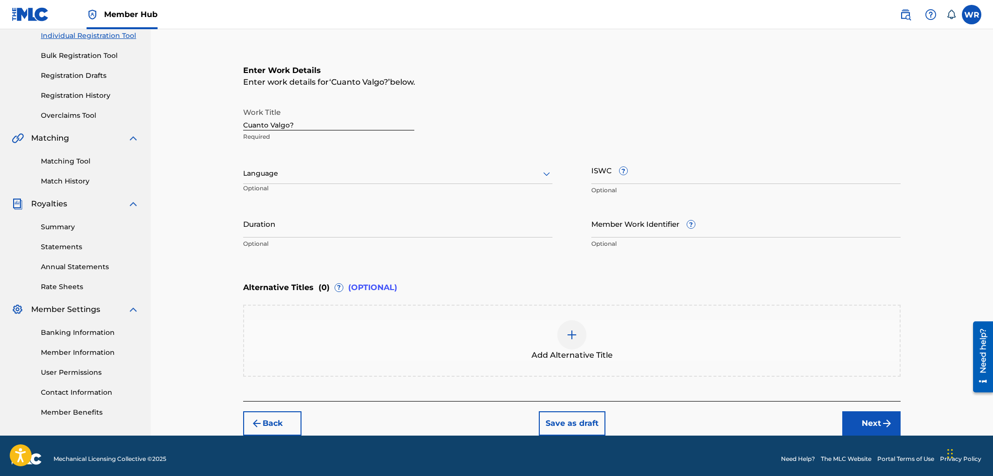
click at [353, 177] on div at bounding box center [397, 173] width 309 height 12
click at [331, 214] on div "Spanish" at bounding box center [398, 217] width 308 height 22
click at [646, 180] on input "ISWC ?" at bounding box center [745, 170] width 309 height 28
